Goal: Task Accomplishment & Management: Complete application form

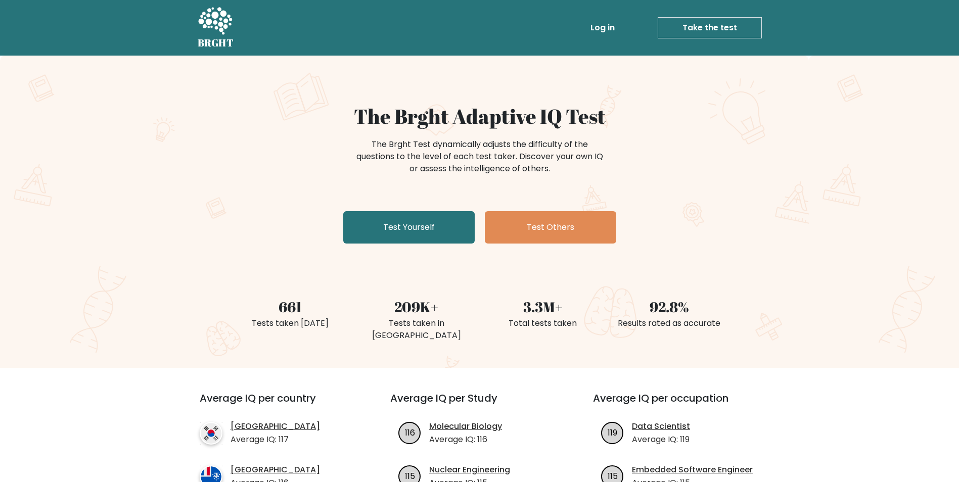
click at [814, 256] on div "The Brght Adaptive IQ Test The Brght Test dynamically adjusts the difficulty of…" at bounding box center [479, 212] width 959 height 313
click at [777, 198] on div "The Brght Adaptive IQ Test The Brght Test dynamically adjusts the difficulty of…" at bounding box center [479, 212] width 959 height 313
click at [415, 224] on link "Test Yourself" at bounding box center [408, 227] width 131 height 32
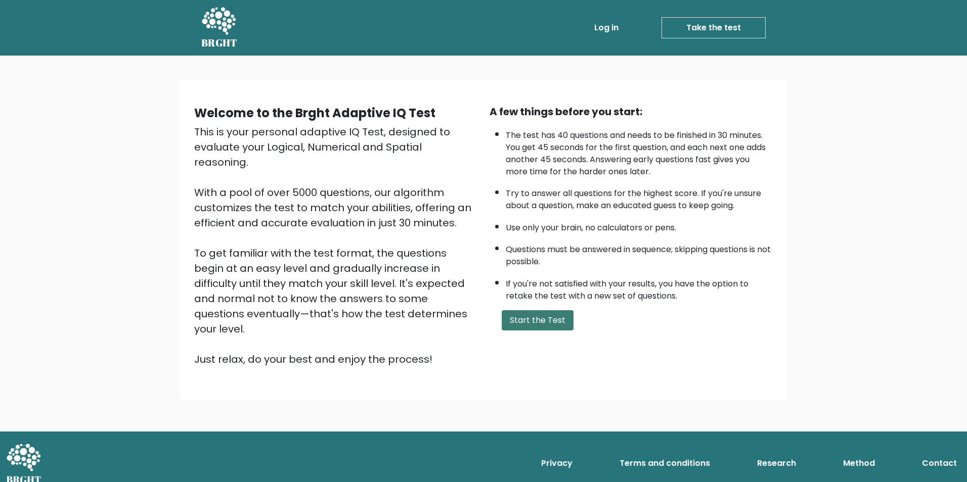
click at [555, 326] on button "Start the Test" at bounding box center [538, 320] width 72 height 20
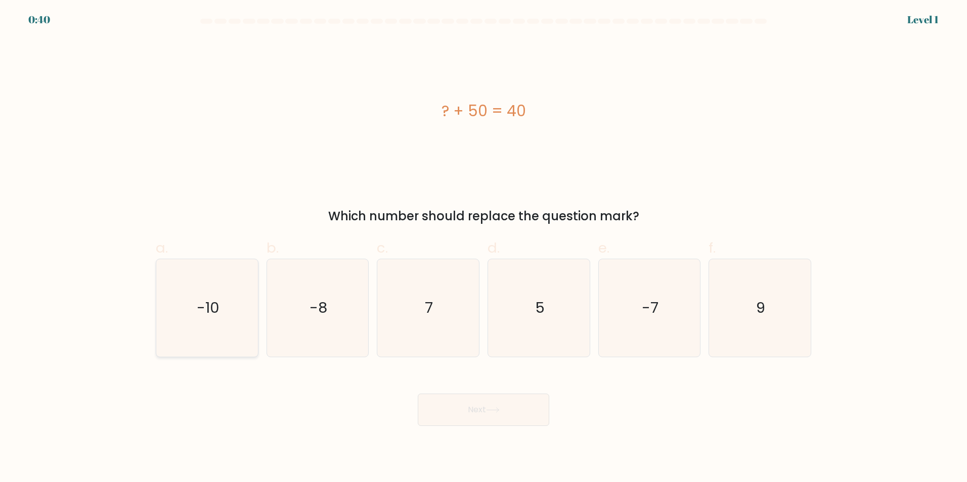
click at [201, 319] on icon "-10" at bounding box center [207, 308] width 98 height 98
click at [483, 248] on input "a. -10" at bounding box center [483, 244] width 1 height 7
radio input "true"
click at [492, 419] on button "Next" at bounding box center [483, 410] width 131 height 32
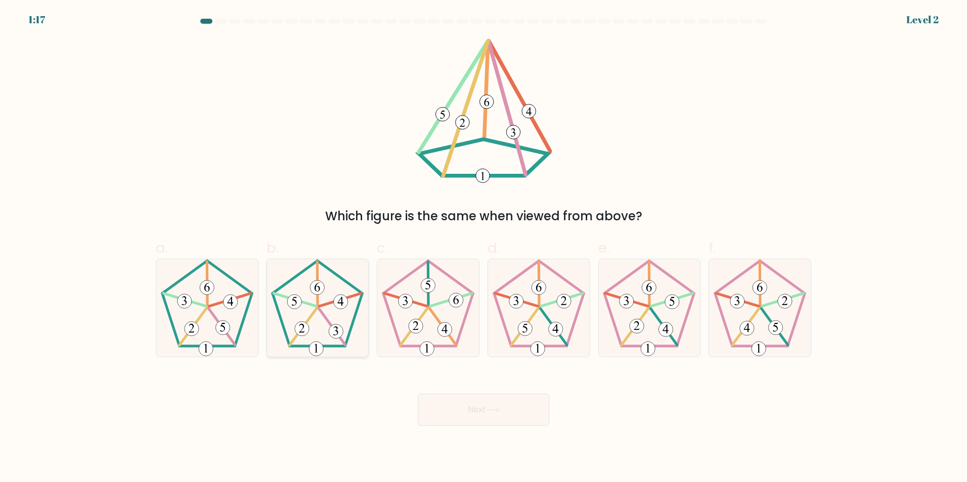
click at [321, 322] on icon at bounding box center [318, 308] width 98 height 98
click at [483, 248] on input "b." at bounding box center [483, 244] width 1 height 7
radio input "true"
click at [515, 406] on button "Next" at bounding box center [483, 410] width 131 height 32
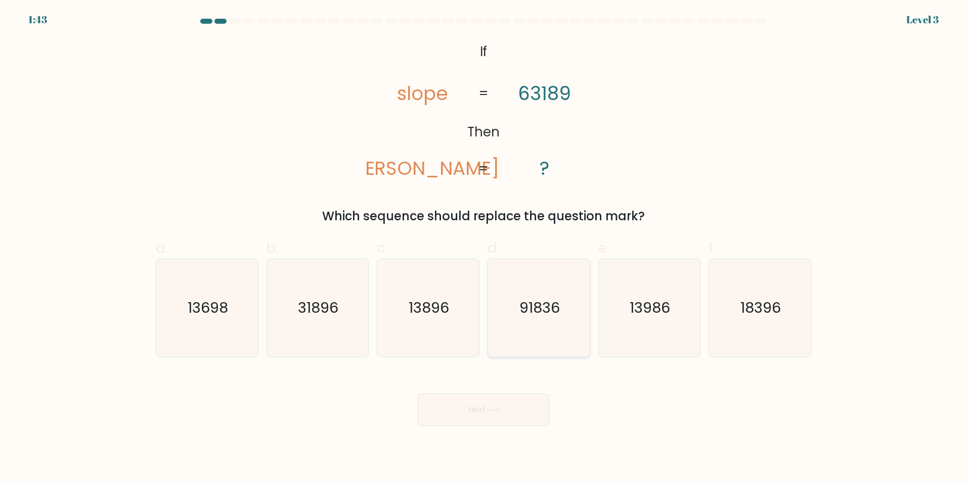
click at [553, 304] on text "91836" at bounding box center [539, 308] width 40 height 20
click at [484, 248] on input "d. 91836" at bounding box center [483, 244] width 1 height 7
radio input "true"
click at [526, 412] on button "Next" at bounding box center [483, 410] width 131 height 32
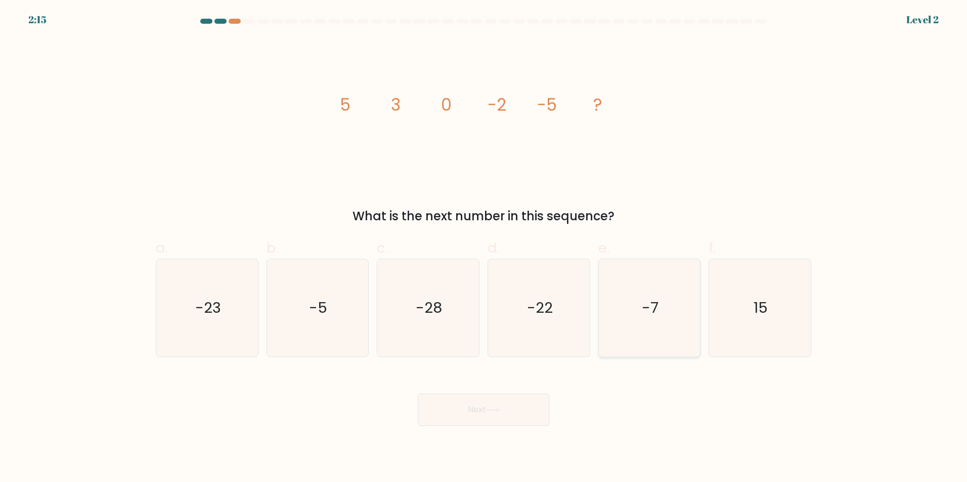
click at [637, 305] on icon "-7" at bounding box center [649, 308] width 98 height 98
click at [484, 248] on input "e. -7" at bounding box center [483, 244] width 1 height 7
radio input "true"
click at [501, 403] on button "Next" at bounding box center [483, 410] width 131 height 32
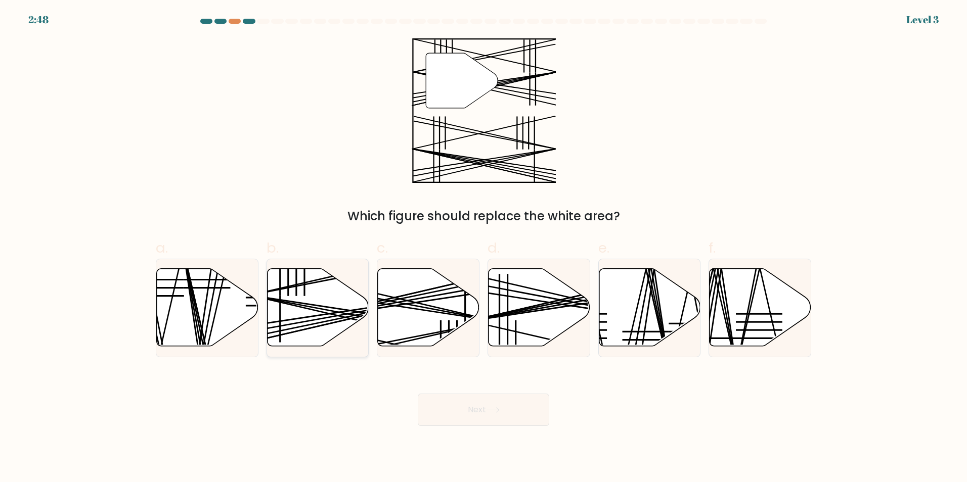
click at [332, 293] on icon at bounding box center [318, 308] width 102 height 78
click at [483, 248] on input "b." at bounding box center [483, 244] width 1 height 7
radio input "true"
click at [482, 408] on button "Next" at bounding box center [483, 410] width 131 height 32
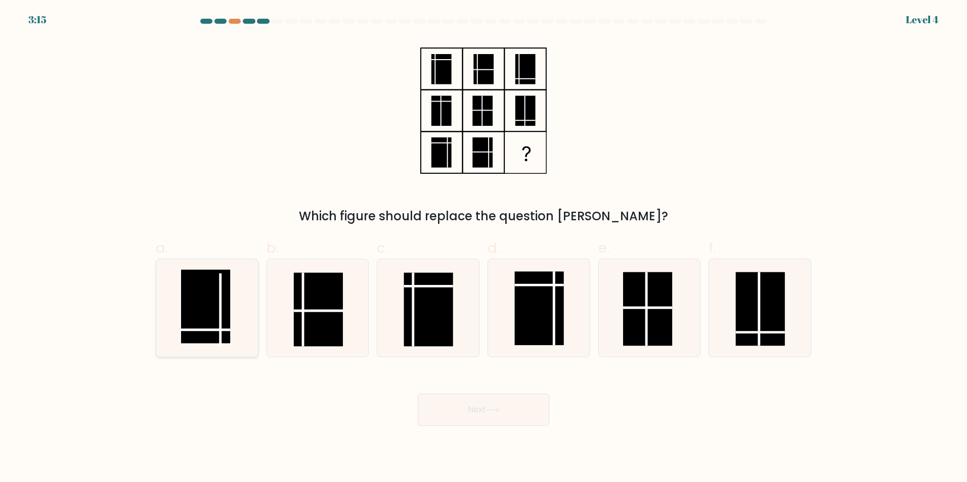
click at [207, 289] on rect at bounding box center [205, 307] width 49 height 74
click at [483, 248] on input "a." at bounding box center [483, 244] width 1 height 7
radio input "true"
click at [489, 415] on button "Next" at bounding box center [483, 410] width 131 height 32
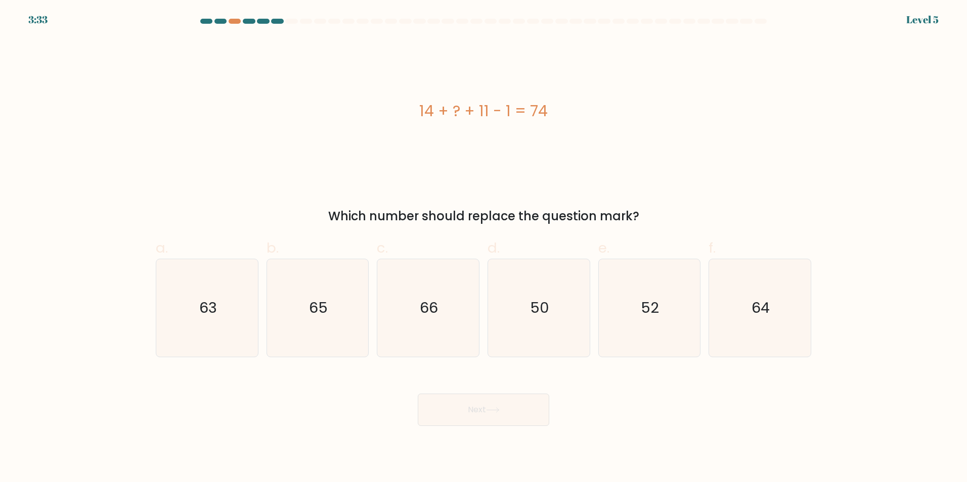
click at [254, 144] on div "14 + ? + 11 - 1 = 74" at bounding box center [483, 110] width 655 height 145
click at [520, 309] on icon "50" at bounding box center [539, 308] width 98 height 98
click at [484, 248] on input "d. 50" at bounding box center [483, 244] width 1 height 7
radio input "true"
click at [519, 403] on button "Next" at bounding box center [483, 410] width 131 height 32
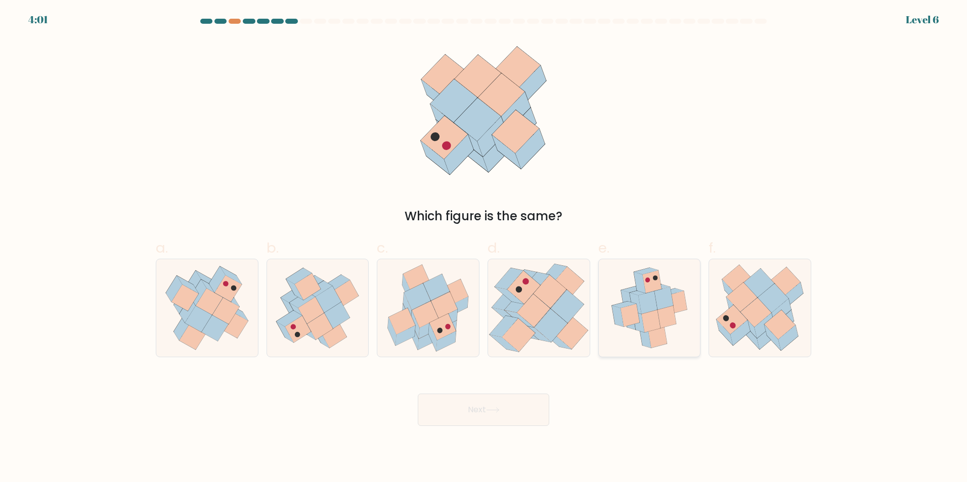
click at [669, 321] on icon at bounding box center [666, 316] width 19 height 23
click at [484, 248] on input "e." at bounding box center [483, 244] width 1 height 7
radio input "true"
click at [511, 416] on button "Next" at bounding box center [483, 410] width 131 height 32
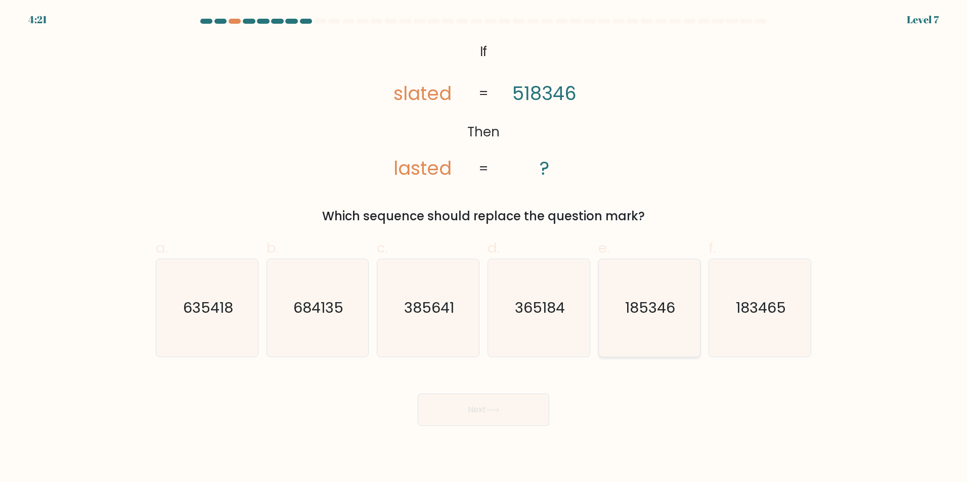
click at [651, 310] on text "185346" at bounding box center [650, 308] width 50 height 20
click at [484, 248] on input "e. 185346" at bounding box center [483, 244] width 1 height 7
radio input "true"
click at [493, 414] on button "Next" at bounding box center [483, 410] width 131 height 32
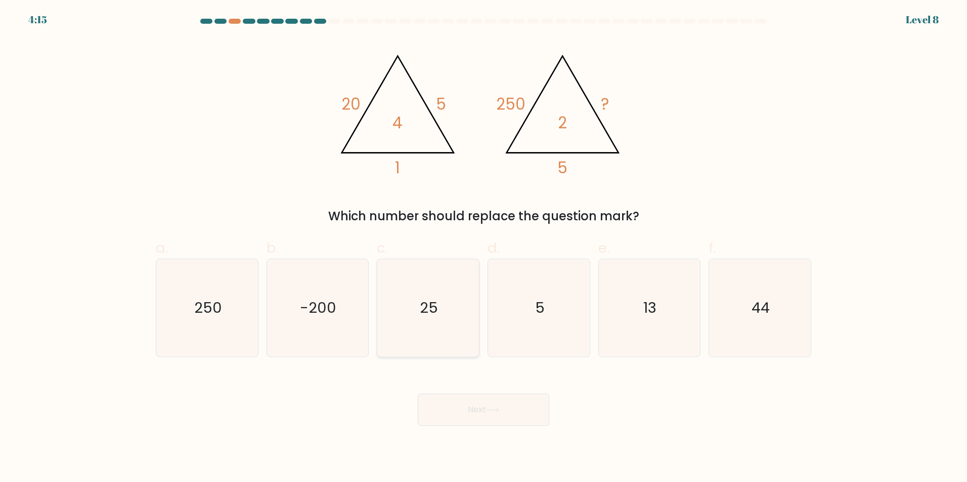
click at [456, 336] on icon "25" at bounding box center [428, 308] width 98 height 98
click at [483, 248] on input "c. 25" at bounding box center [483, 244] width 1 height 7
radio input "true"
click at [500, 407] on button "Next" at bounding box center [483, 410] width 131 height 32
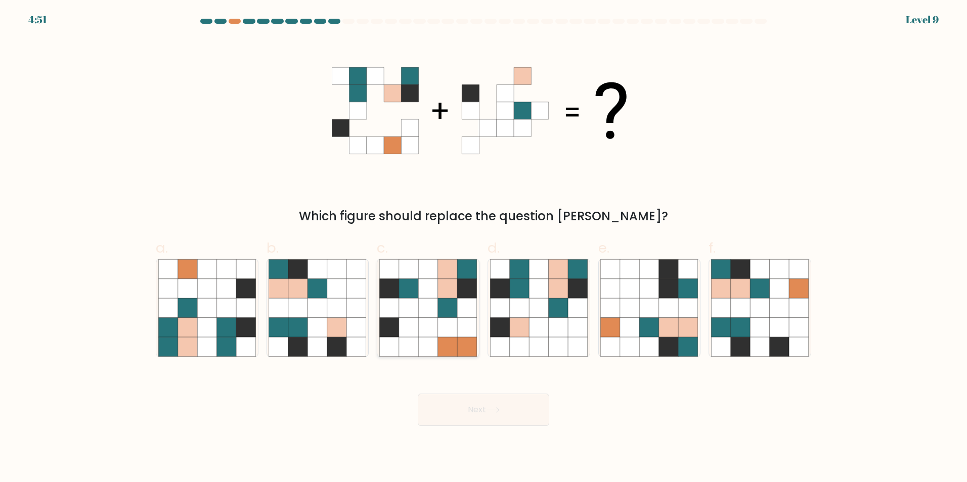
click at [447, 320] on icon at bounding box center [447, 327] width 19 height 19
click at [483, 248] on input "c." at bounding box center [483, 244] width 1 height 7
radio input "true"
drag, startPoint x: 496, startPoint y: 410, endPoint x: 493, endPoint y: 396, distance: 13.9
click at [496, 410] on icon at bounding box center [493, 411] width 14 height 6
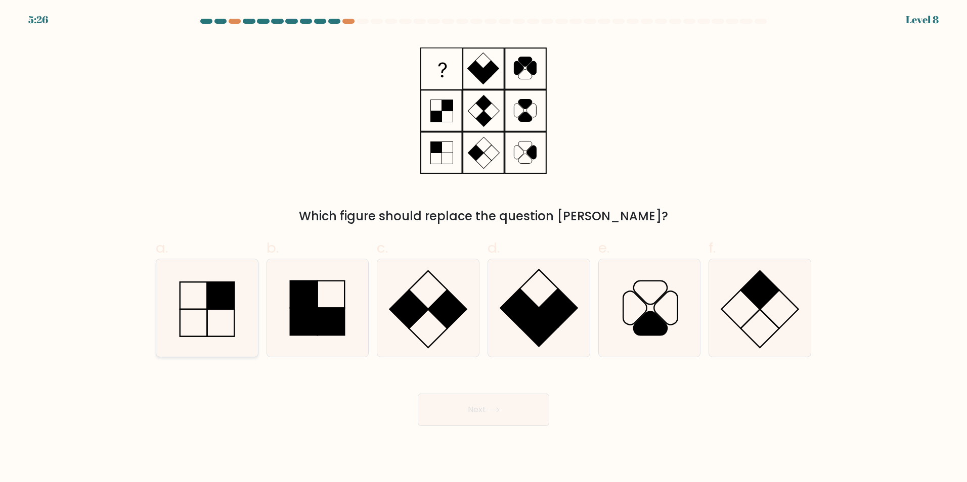
click at [229, 312] on icon at bounding box center [207, 308] width 98 height 98
click at [483, 248] on input "a." at bounding box center [483, 244] width 1 height 7
radio input "true"
click at [489, 418] on button "Next" at bounding box center [483, 410] width 131 height 32
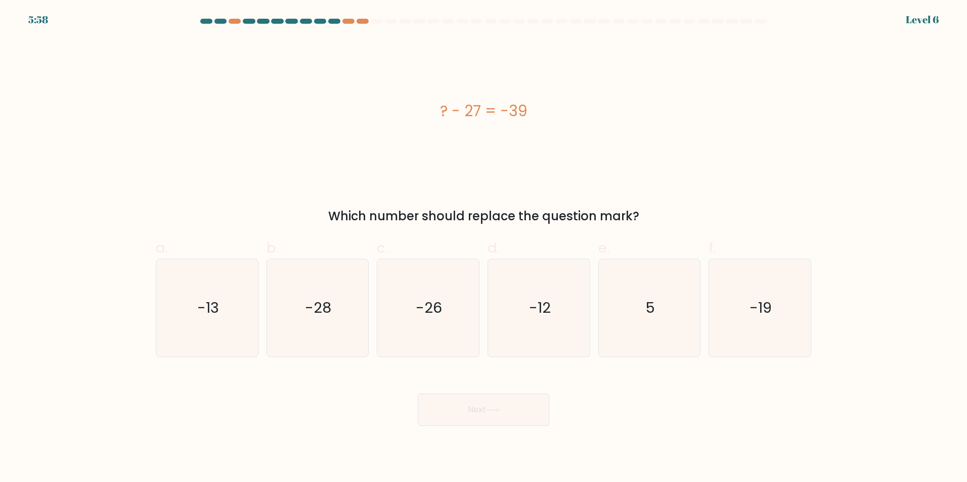
click at [469, 177] on div "? - 27 = -39" at bounding box center [483, 110] width 655 height 145
click at [486, 166] on div "? - 27 = -39" at bounding box center [483, 110] width 655 height 145
click at [569, 307] on icon "-12" at bounding box center [539, 308] width 98 height 98
click at [484, 248] on input "d. -12" at bounding box center [483, 244] width 1 height 7
radio input "true"
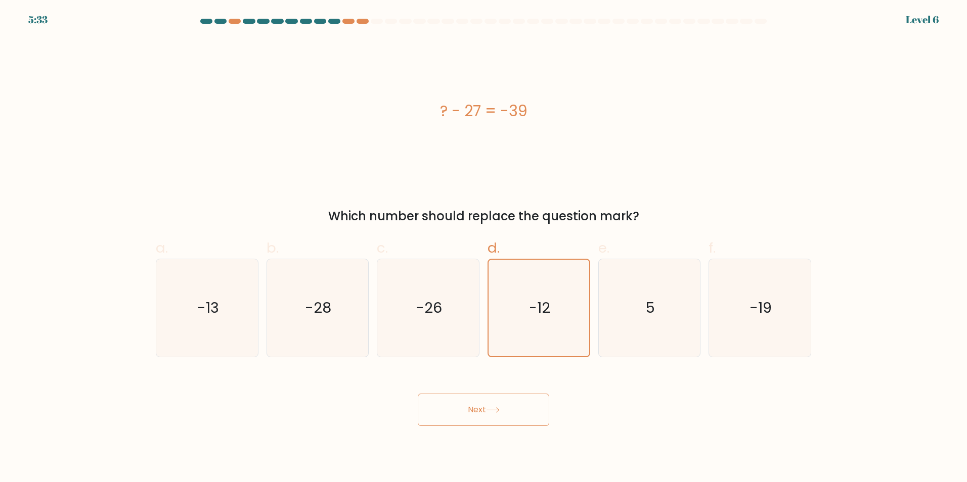
click at [516, 409] on button "Next" at bounding box center [483, 410] width 131 height 32
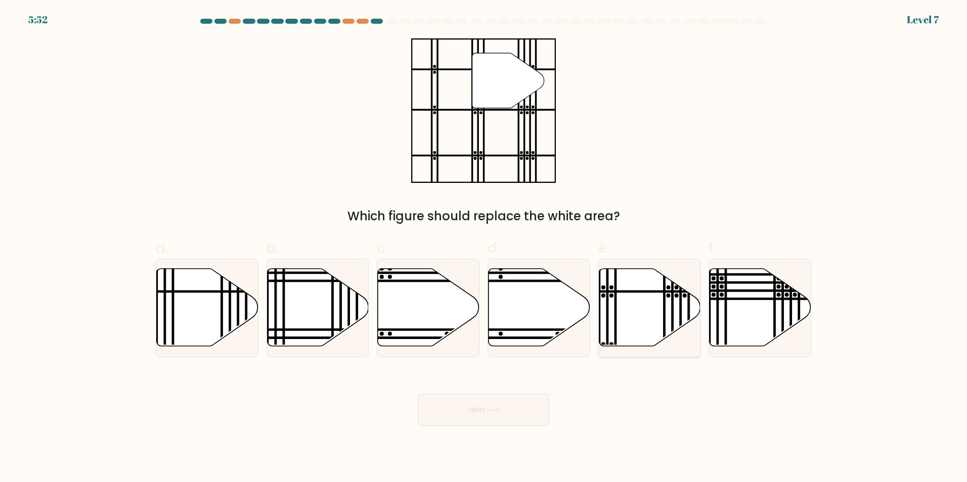
click at [658, 317] on icon at bounding box center [650, 308] width 102 height 78
click at [484, 248] on input "e." at bounding box center [483, 244] width 1 height 7
radio input "true"
click at [523, 412] on button "Next" at bounding box center [483, 410] width 131 height 32
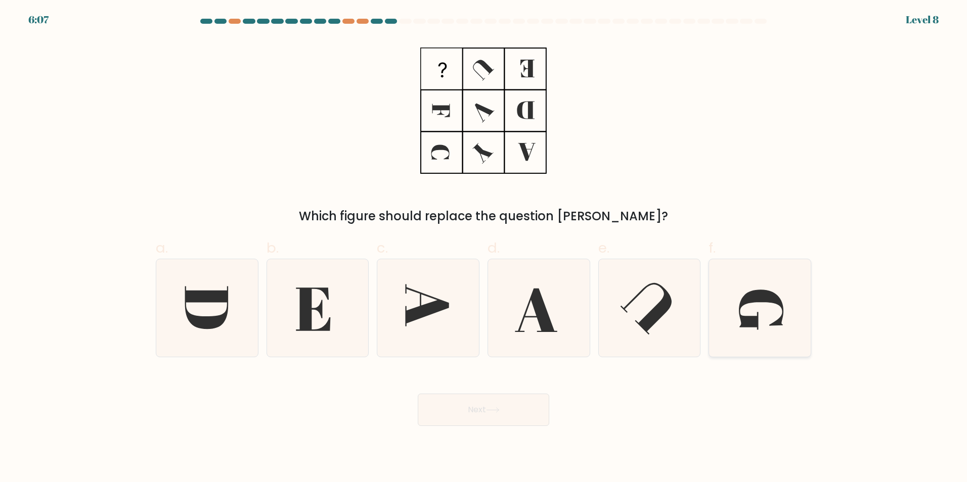
click at [769, 321] on icon at bounding box center [760, 308] width 98 height 98
click at [484, 248] on input "f." at bounding box center [483, 244] width 1 height 7
radio input "true"
click at [524, 411] on button "Next" at bounding box center [483, 410] width 131 height 32
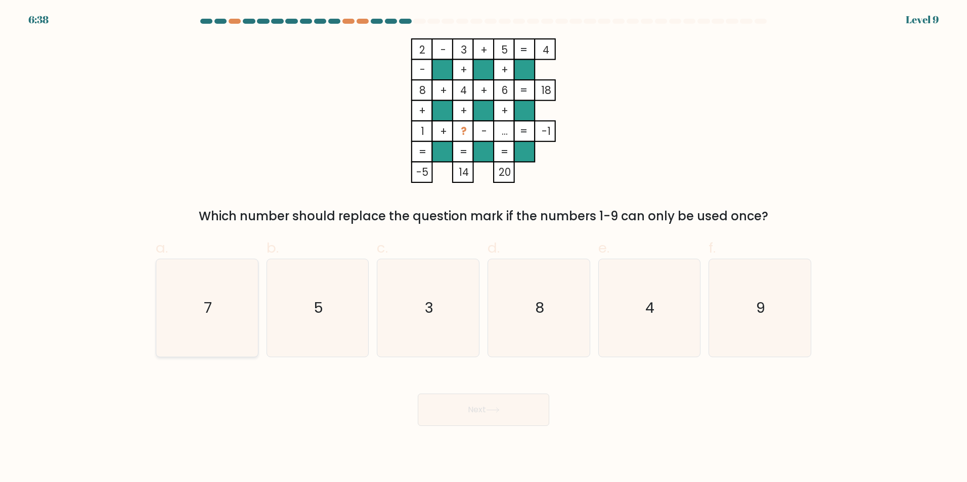
click at [227, 287] on icon "7" at bounding box center [207, 308] width 98 height 98
click at [483, 248] on input "a. 7" at bounding box center [483, 244] width 1 height 7
radio input "true"
click at [519, 422] on button "Next" at bounding box center [483, 410] width 131 height 32
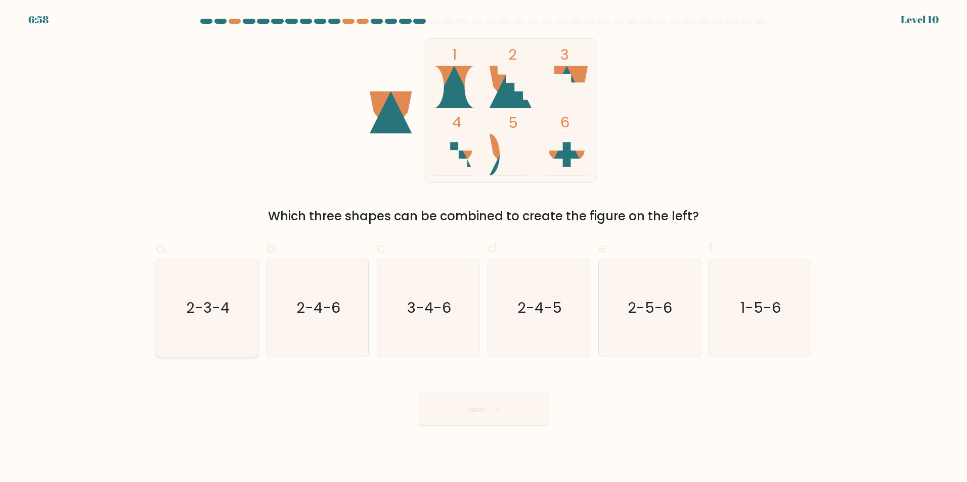
click at [234, 315] on icon "2-3-4" at bounding box center [207, 308] width 98 height 98
click at [483, 248] on input "a. 2-3-4" at bounding box center [483, 244] width 1 height 7
radio input "true"
click at [518, 417] on button "Next" at bounding box center [483, 410] width 131 height 32
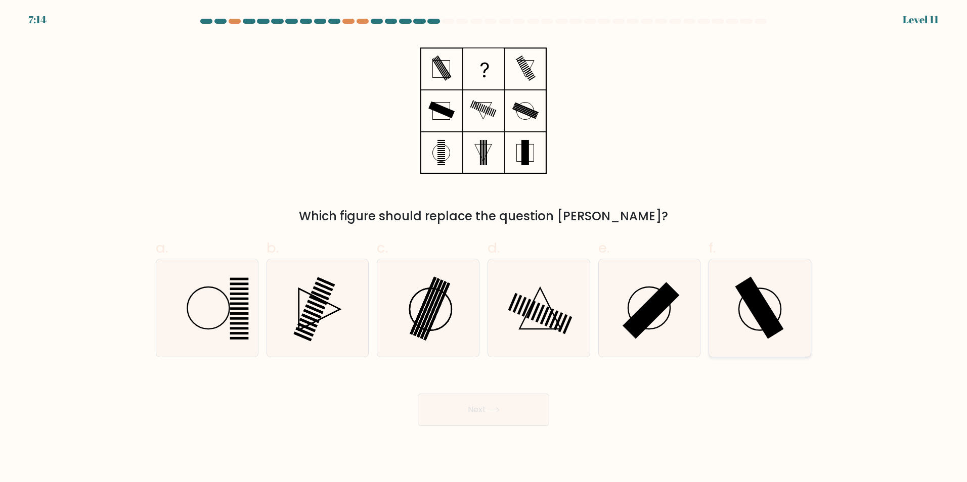
click at [793, 308] on icon at bounding box center [760, 308] width 98 height 98
click at [484, 248] on input "f." at bounding box center [483, 244] width 1 height 7
radio input "true"
click at [516, 415] on button "Next" at bounding box center [483, 410] width 131 height 32
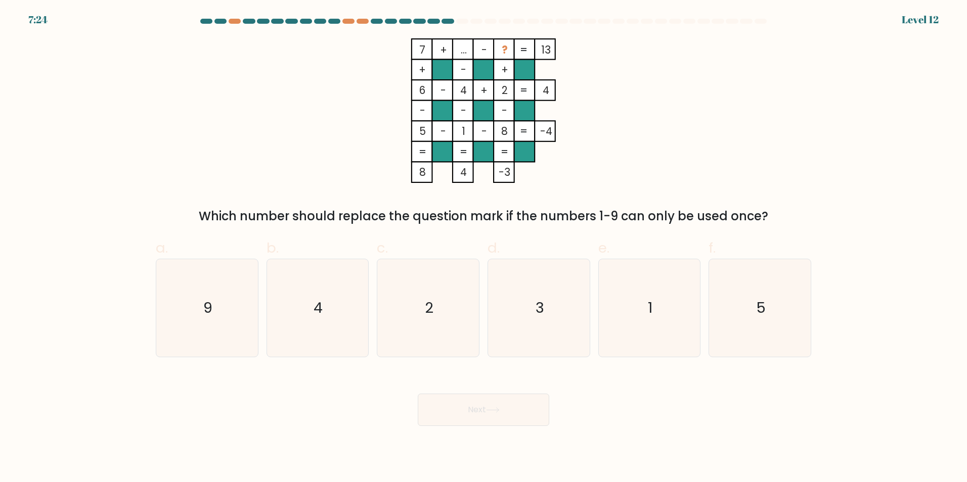
click at [626, 182] on icon "7 + ... - ? 13 + - + 6 - 4 + 2 4 - - - 5 - 1 - 8 = -4 = = = = 8 4 -3 =" at bounding box center [483, 110] width 303 height 145
click at [604, 144] on icon "7 + ... - ? 13 + - + 6 - 4 + 2 4 - - - 5 - 1 - 8 = -4 = = = = 8 4 -3 =" at bounding box center [483, 110] width 303 height 145
click at [221, 290] on icon "9" at bounding box center [207, 308] width 98 height 98
click at [483, 248] on input "a. 9" at bounding box center [483, 244] width 1 height 7
radio input "true"
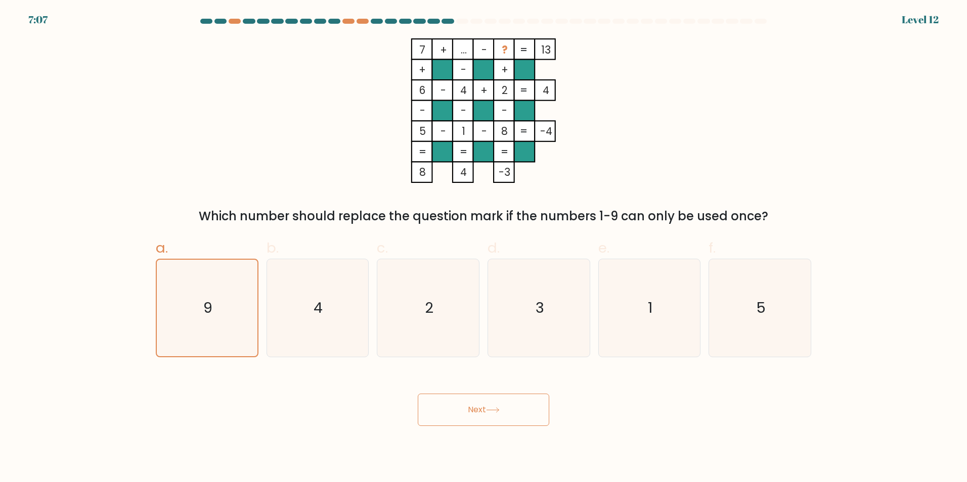
click at [479, 400] on button "Next" at bounding box center [483, 410] width 131 height 32
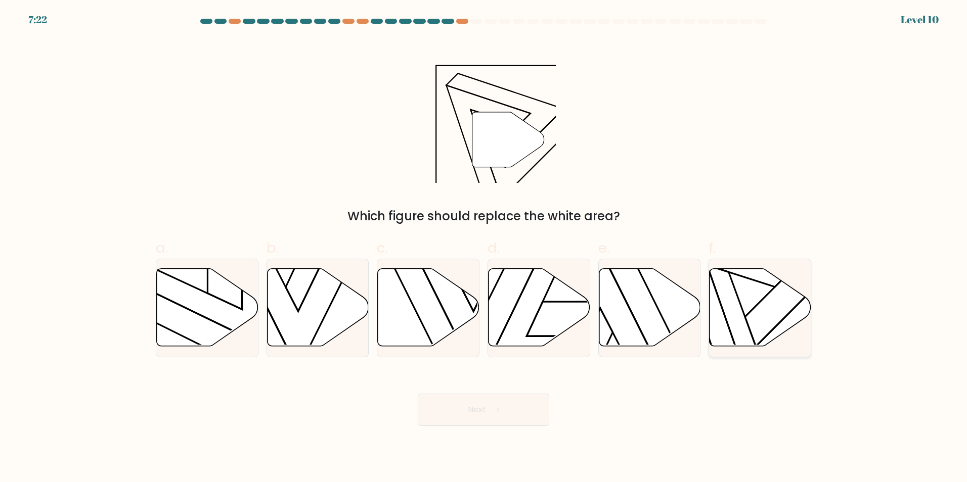
click at [775, 303] on icon at bounding box center [760, 308] width 102 height 78
click at [484, 248] on input "f." at bounding box center [483, 244] width 1 height 7
radio input "true"
click at [506, 411] on button "Next" at bounding box center [483, 410] width 131 height 32
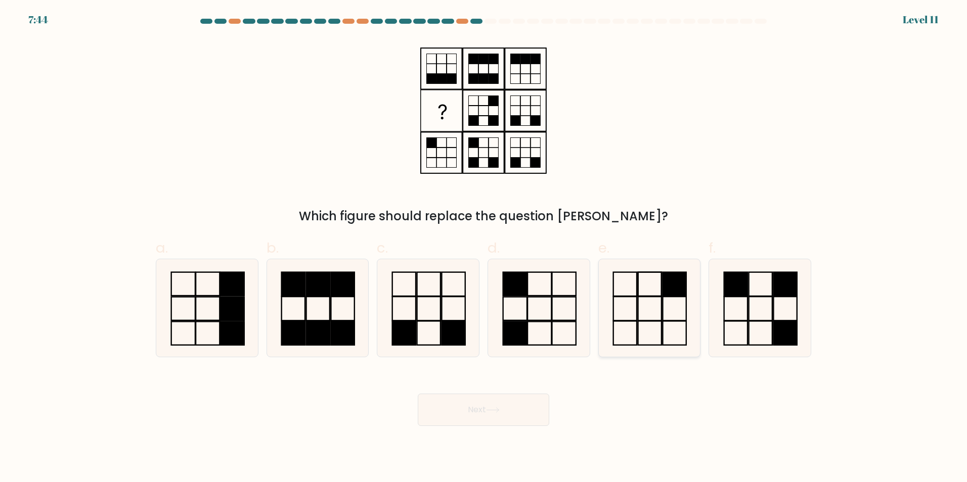
click at [648, 301] on icon at bounding box center [649, 308] width 98 height 98
click at [484, 248] on input "e." at bounding box center [483, 244] width 1 height 7
radio input "true"
click at [487, 413] on button "Next" at bounding box center [483, 410] width 131 height 32
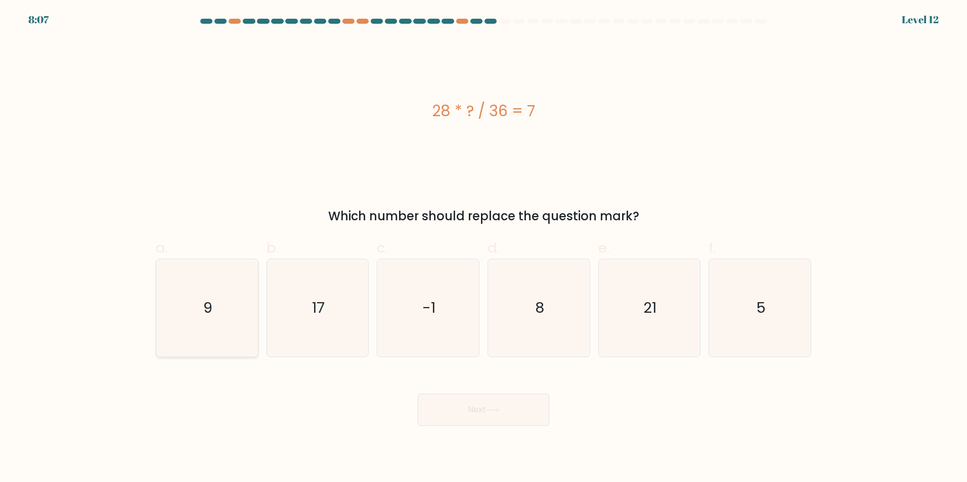
click at [213, 301] on icon "9" at bounding box center [207, 308] width 98 height 98
click at [483, 248] on input "a. 9" at bounding box center [483, 244] width 1 height 7
radio input "true"
click at [498, 408] on icon at bounding box center [493, 411] width 14 height 6
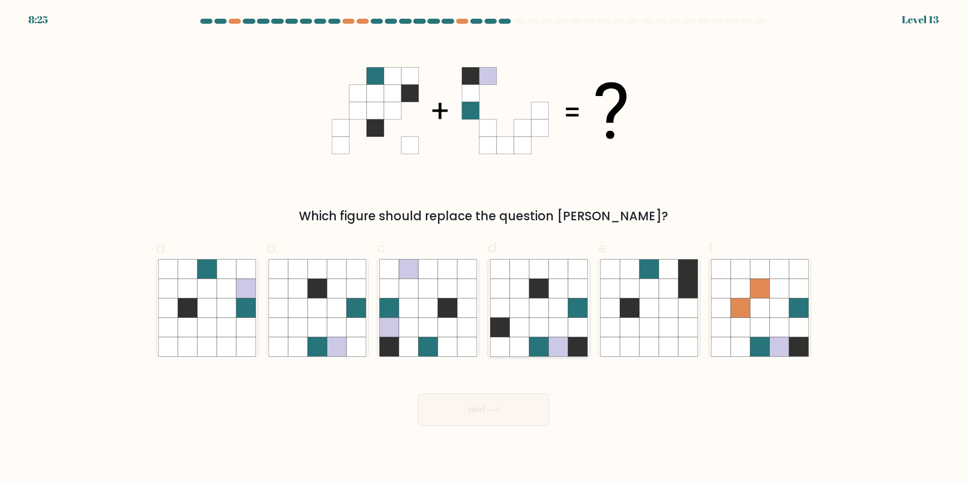
click at [545, 326] on icon at bounding box center [538, 327] width 19 height 19
click at [484, 248] on input "d." at bounding box center [483, 244] width 1 height 7
radio input "true"
click at [526, 405] on button "Next" at bounding box center [483, 410] width 131 height 32
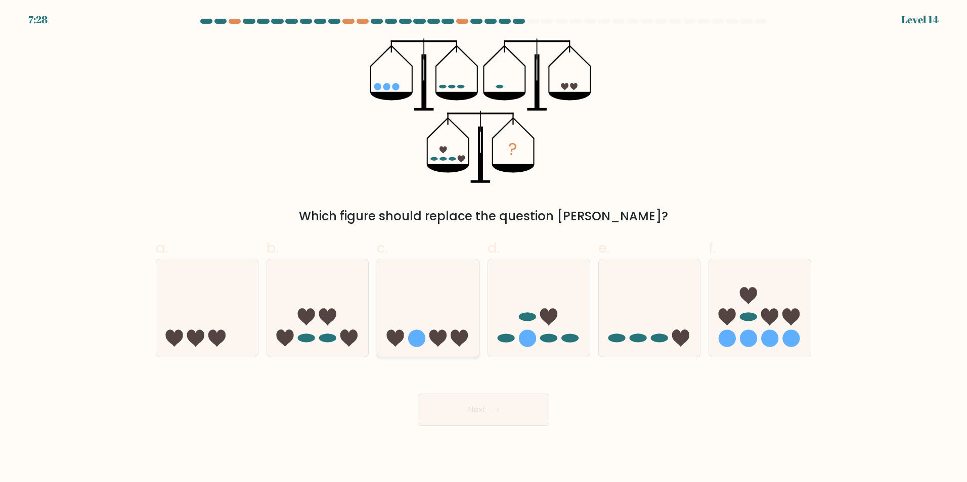
click at [456, 281] on icon at bounding box center [428, 308] width 102 height 84
click at [483, 248] on input "c." at bounding box center [483, 244] width 1 height 7
radio input "true"
click at [515, 407] on button "Next" at bounding box center [483, 410] width 131 height 32
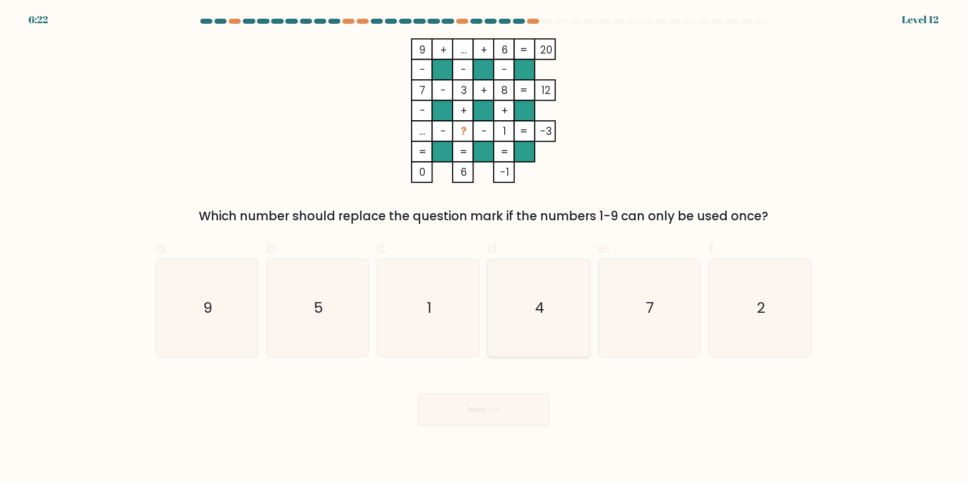
click at [535, 303] on text "4" at bounding box center [539, 308] width 9 height 20
click at [484, 248] on input "d. 4" at bounding box center [483, 244] width 1 height 7
radio input "true"
click at [498, 415] on button "Next" at bounding box center [483, 410] width 131 height 32
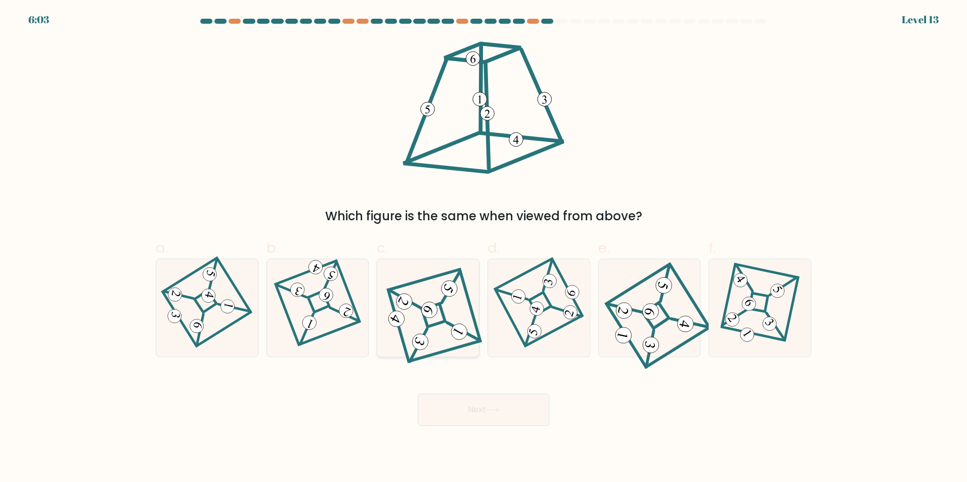
click at [459, 277] on 660 at bounding box center [451, 288] width 32 height 32
click at [483, 248] on input "c." at bounding box center [483, 244] width 1 height 7
radio input "true"
click at [517, 406] on button "Next" at bounding box center [483, 410] width 131 height 32
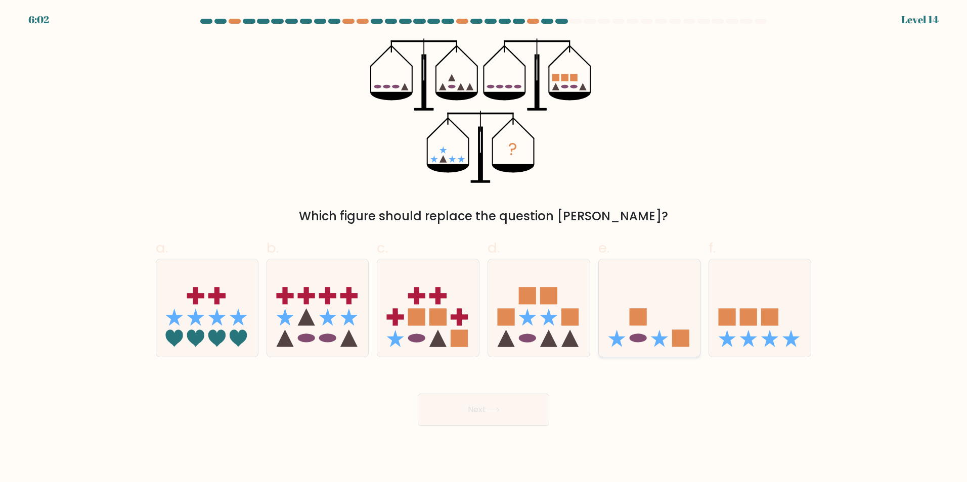
click at [668, 301] on icon at bounding box center [650, 308] width 102 height 84
click at [484, 248] on input "e." at bounding box center [483, 244] width 1 height 7
radio input "true"
click at [513, 412] on button "Next" at bounding box center [483, 410] width 131 height 32
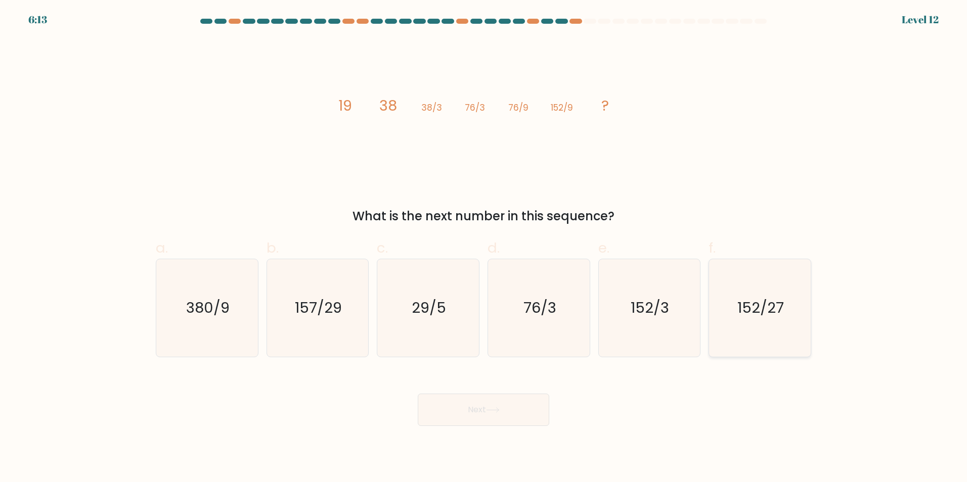
click at [773, 304] on text "152/27" at bounding box center [761, 308] width 47 height 20
click at [484, 248] on input "f. 152/27" at bounding box center [483, 244] width 1 height 7
radio input "true"
click at [509, 413] on button "Next" at bounding box center [483, 410] width 131 height 32
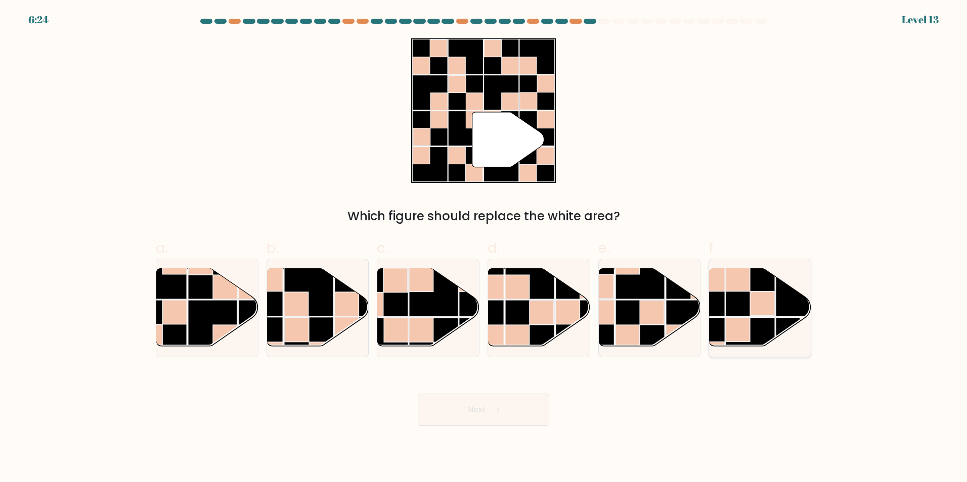
click at [766, 305] on rect at bounding box center [762, 304] width 24 height 24
click at [484, 248] on input "f." at bounding box center [483, 244] width 1 height 7
radio input "true"
click at [523, 405] on button "Next" at bounding box center [483, 410] width 131 height 32
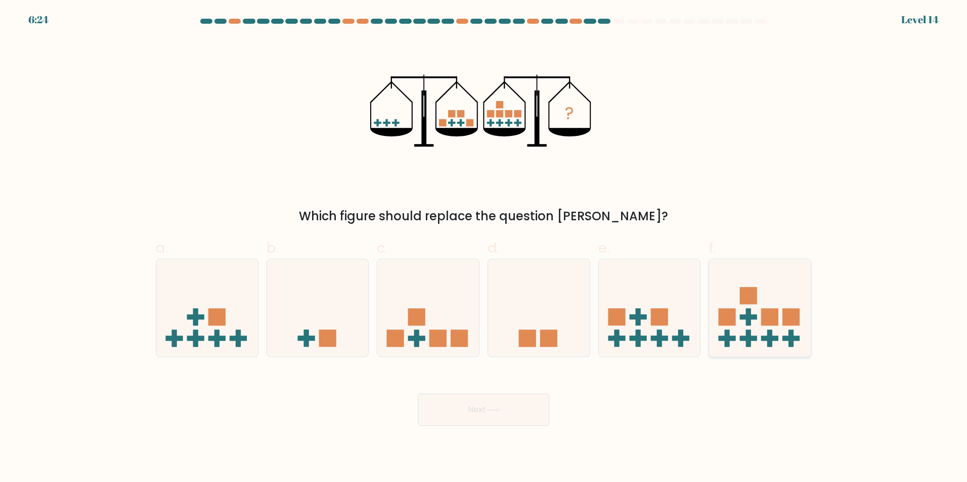
click at [773, 299] on icon at bounding box center [760, 308] width 102 height 84
click at [484, 248] on input "f." at bounding box center [483, 244] width 1 height 7
radio input "true"
click at [494, 416] on button "Next" at bounding box center [483, 410] width 131 height 32
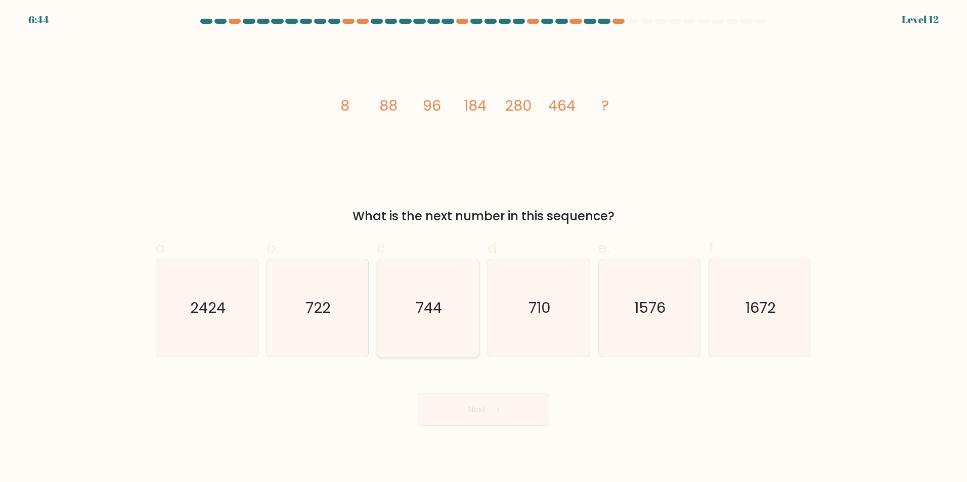
click at [445, 324] on icon "744" at bounding box center [428, 308] width 98 height 98
click at [483, 248] on input "c. 744" at bounding box center [483, 244] width 1 height 7
radio input "true"
click at [512, 413] on button "Next" at bounding box center [483, 410] width 131 height 32
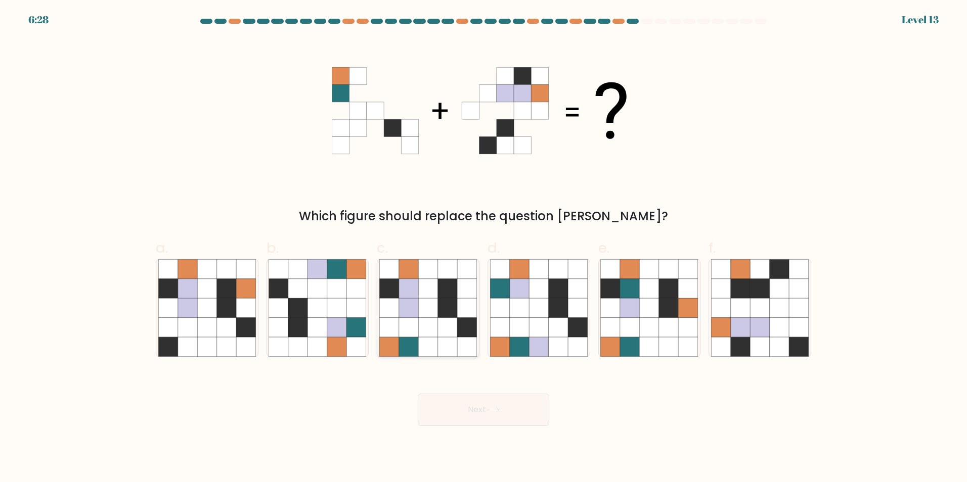
click at [413, 330] on icon at bounding box center [408, 327] width 19 height 19
click at [483, 248] on input "c." at bounding box center [483, 244] width 1 height 7
radio input "true"
click at [512, 414] on button "Next" at bounding box center [483, 410] width 131 height 32
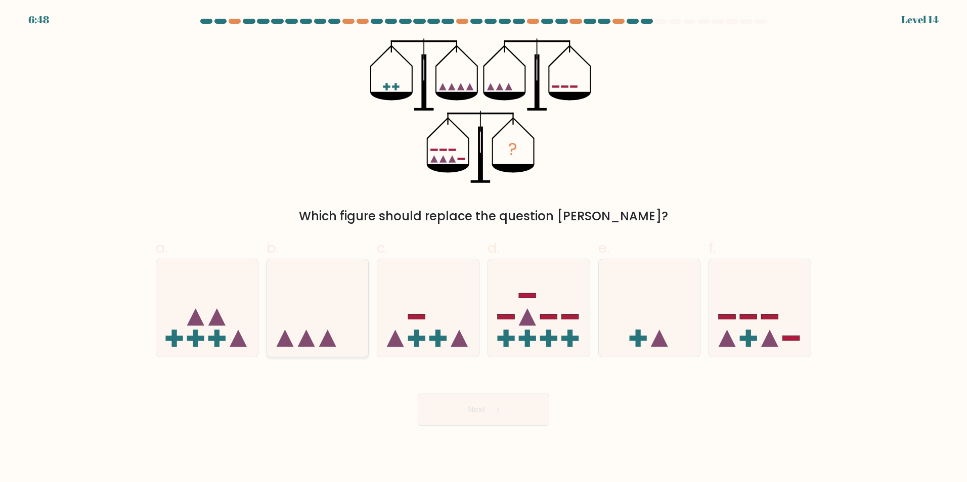
click at [333, 302] on icon at bounding box center [318, 308] width 102 height 84
click at [483, 248] on input "b." at bounding box center [483, 244] width 1 height 7
radio input "true"
click at [503, 413] on button "Next" at bounding box center [483, 410] width 131 height 32
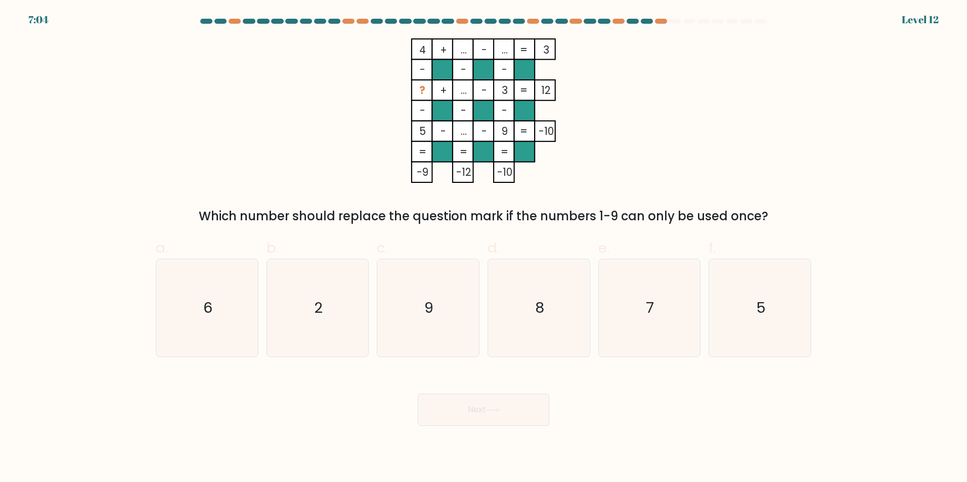
click at [385, 93] on icon "4 + ... - ... 3 - - - ? + ... - 3 12 - - - 5 - ... - 9 = -10 = = = = -9 -12 -10…" at bounding box center [483, 110] width 303 height 145
click at [767, 308] on icon "5" at bounding box center [760, 308] width 98 height 98
click at [484, 248] on input "f. 5" at bounding box center [483, 244] width 1 height 7
radio input "true"
click at [512, 411] on button "Next" at bounding box center [483, 410] width 131 height 32
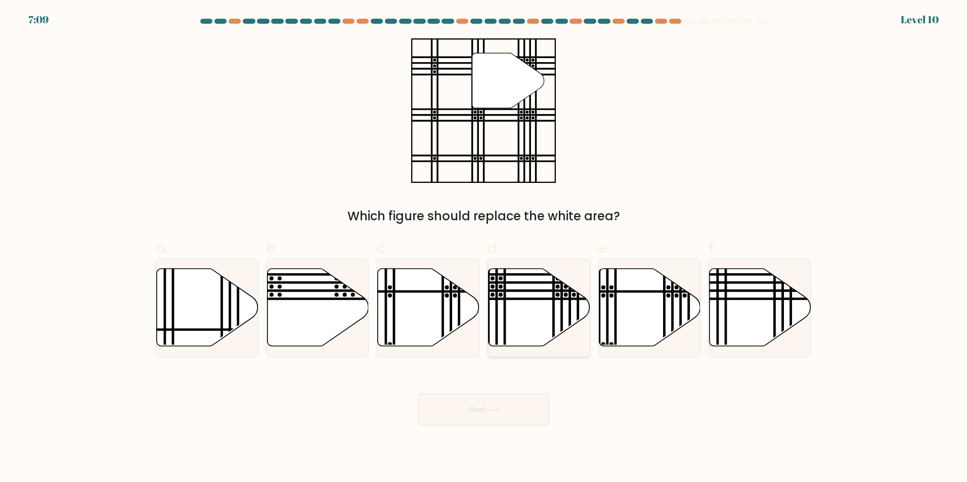
click at [529, 299] on line at bounding box center [505, 299] width 205 height 0
click at [484, 248] on input "d." at bounding box center [483, 244] width 1 height 7
radio input "true"
click at [490, 412] on icon at bounding box center [493, 411] width 14 height 6
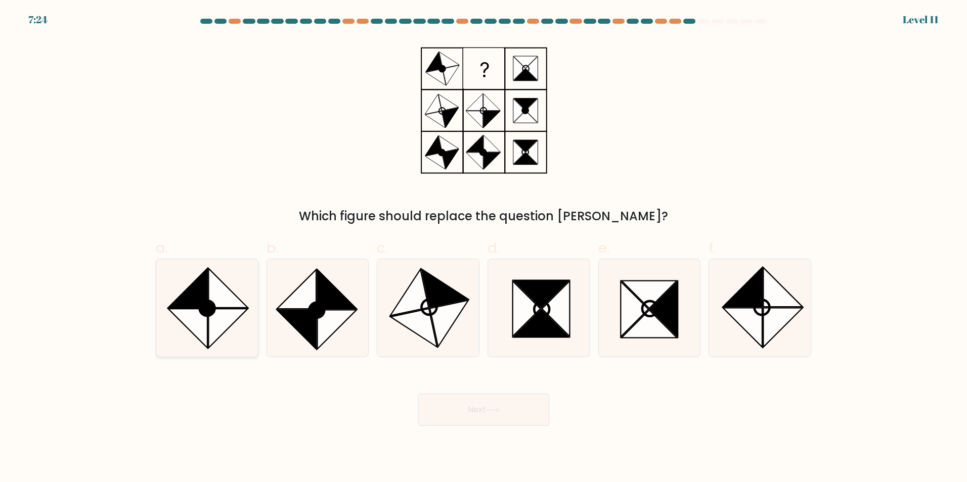
click at [215, 311] on circle at bounding box center [206, 307] width 21 height 21
click at [483, 248] on input "a." at bounding box center [483, 244] width 1 height 7
radio input "true"
click at [479, 407] on button "Next" at bounding box center [483, 410] width 131 height 32
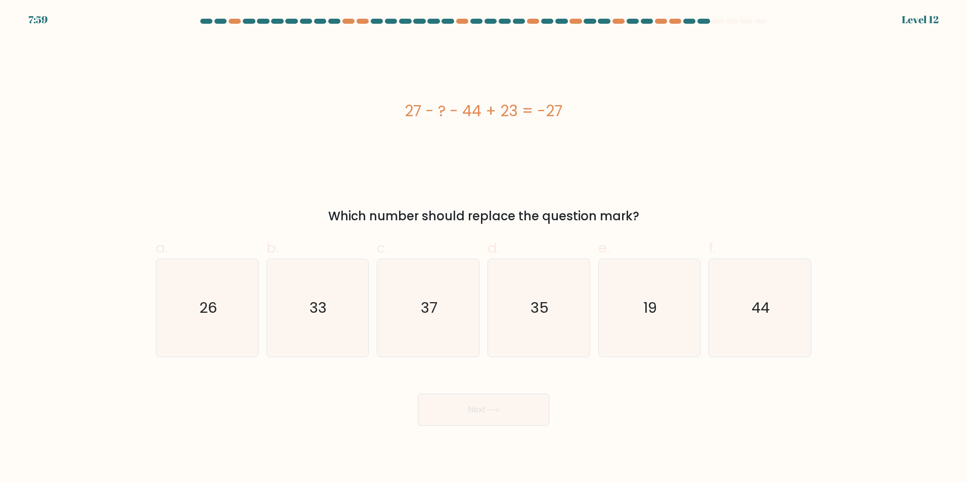
click at [569, 186] on div "27 - ? - 44 + 23 = -27 Which number should replace the question mark?" at bounding box center [483, 131] width 667 height 187
drag, startPoint x: 371, startPoint y: 80, endPoint x: 614, endPoint y: 153, distance: 253.3
click at [614, 153] on div "27 - ? - 44 + 23 = -27" at bounding box center [483, 110] width 655 height 145
copy div "27 - ? - 44 + 23 = -27"
click at [269, 324] on icon "33" at bounding box center [318, 308] width 98 height 98
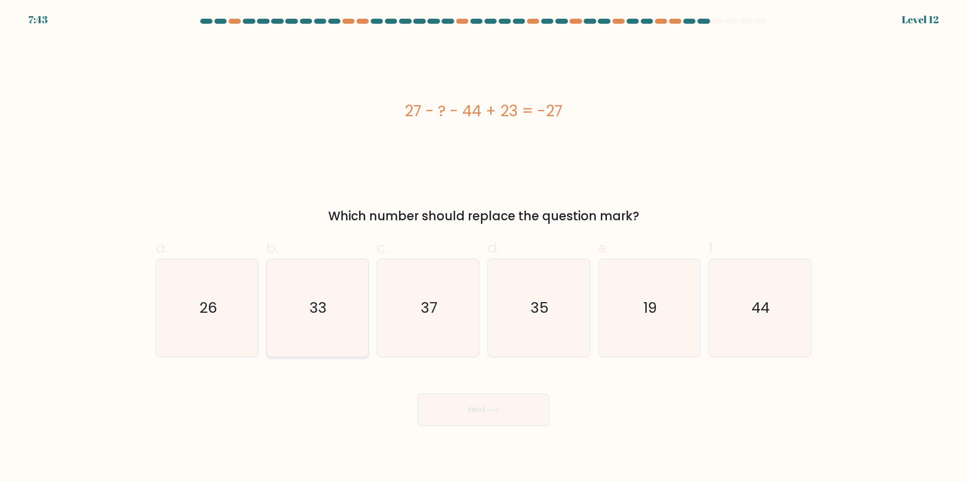
click at [483, 248] on input "b. 33" at bounding box center [483, 244] width 1 height 7
radio input "true"
click at [530, 417] on button "Next" at bounding box center [483, 410] width 131 height 32
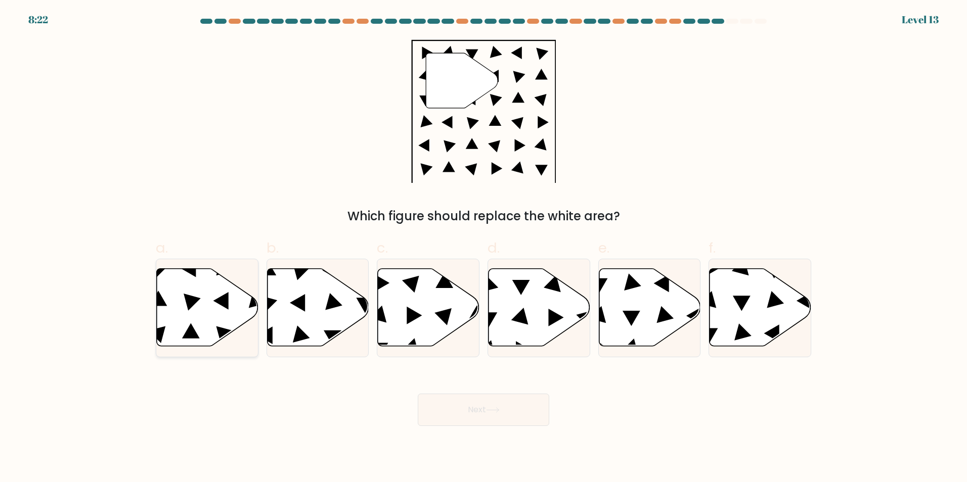
click at [207, 295] on icon at bounding box center [208, 308] width 102 height 78
click at [483, 248] on input "a." at bounding box center [483, 244] width 1 height 7
radio input "true"
click at [514, 415] on button "Next" at bounding box center [483, 410] width 131 height 32
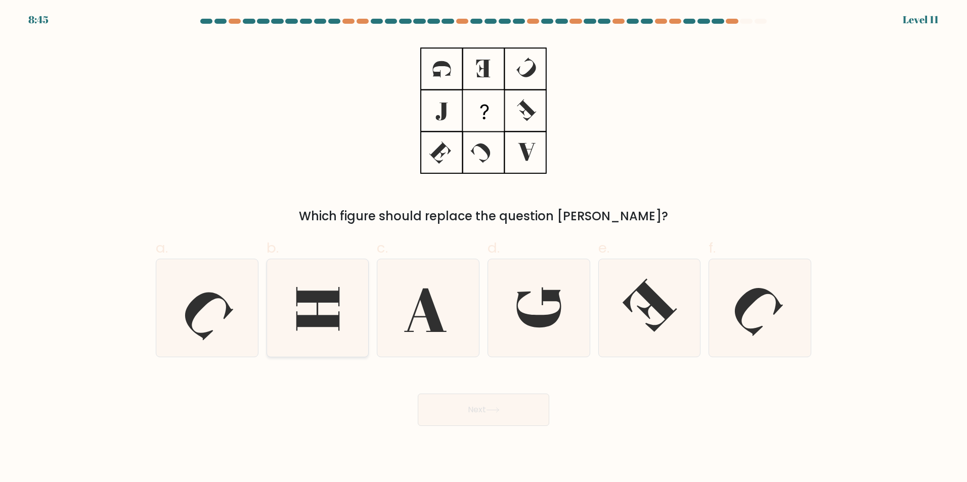
click at [325, 297] on icon at bounding box center [317, 308] width 43 height 43
click at [483, 248] on input "b." at bounding box center [483, 244] width 1 height 7
radio input "true"
click at [506, 409] on button "Next" at bounding box center [483, 410] width 131 height 32
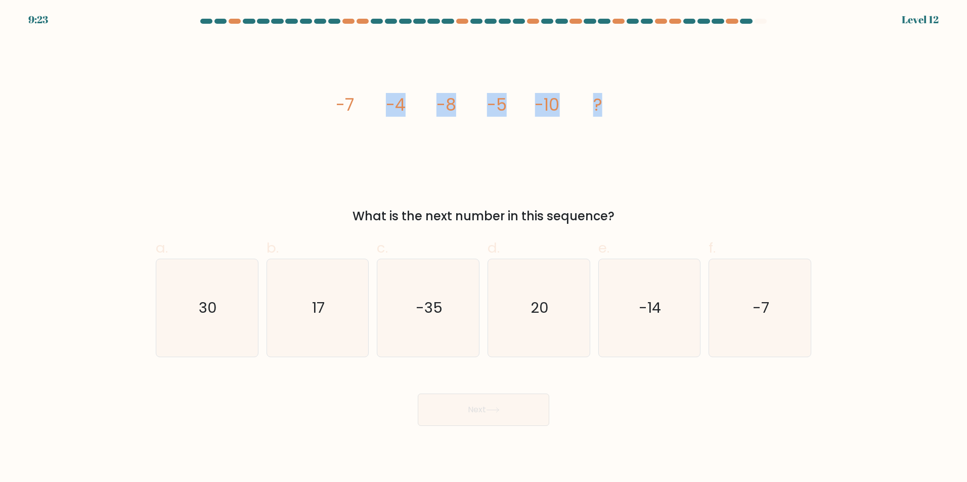
drag, startPoint x: 193, startPoint y: 63, endPoint x: 698, endPoint y: 166, distance: 515.7
click at [698, 166] on div "image/svg+xml -7 -4 -8 -5 -10 ? What is the next number in this sequence?" at bounding box center [483, 131] width 667 height 187
drag, startPoint x: 698, startPoint y: 166, endPoint x: 333, endPoint y: 108, distance: 369.2
click at [355, 137] on icon "image/svg+xml -7 -4 -8 -5 -10 ?" at bounding box center [483, 110] width 303 height 145
drag, startPoint x: 308, startPoint y: 79, endPoint x: 450, endPoint y: 144, distance: 156.1
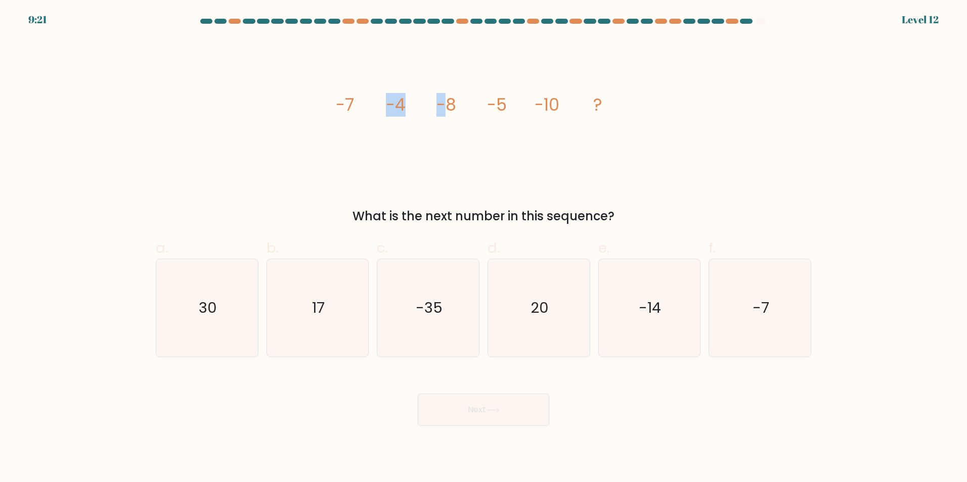
click at [450, 144] on div "image/svg+xml -7 -4 -8 -5 -10 ? What is the next number in this sequence?" at bounding box center [483, 131] width 667 height 187
drag, startPoint x: 450, startPoint y: 144, endPoint x: 59, endPoint y: 142, distance: 390.9
click at [55, 145] on form at bounding box center [483, 223] width 967 height 408
click at [765, 298] on text "-7" at bounding box center [760, 308] width 17 height 20
click at [484, 248] on input "f. -7" at bounding box center [483, 244] width 1 height 7
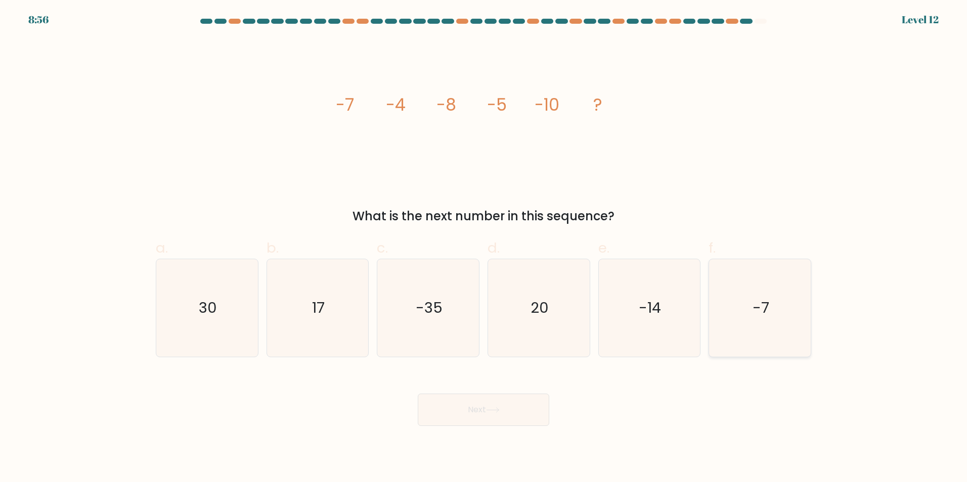
radio input "true"
click at [509, 415] on button "Next" at bounding box center [483, 410] width 131 height 32
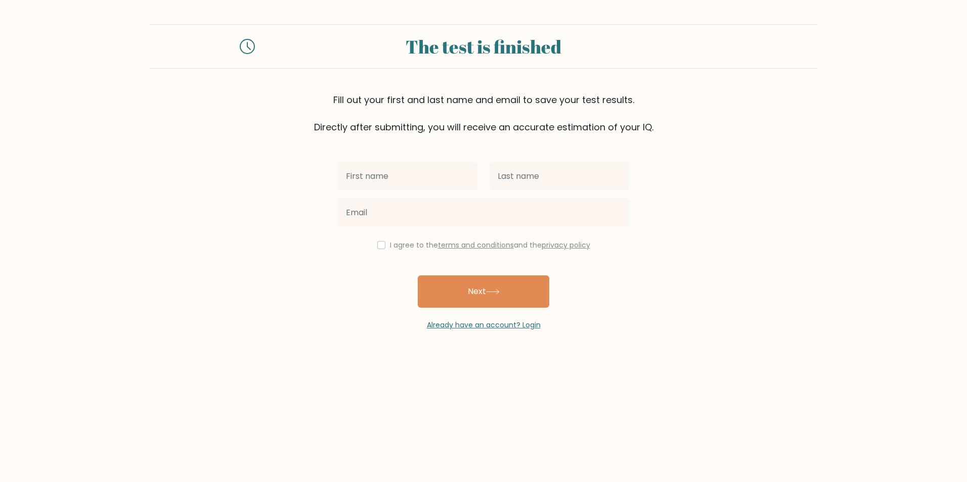
click at [402, 180] on input "text" at bounding box center [408, 176] width 140 height 28
type input "[PERSON_NAME]"
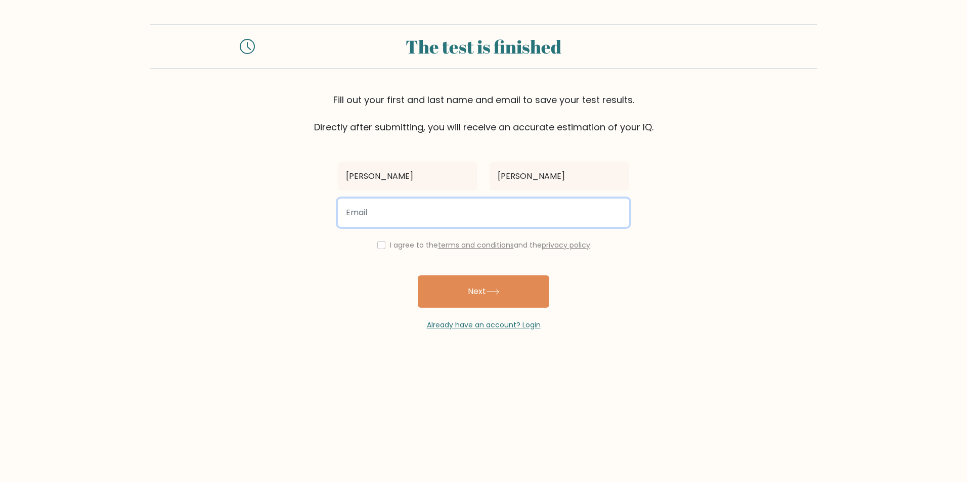
type input "[EMAIL_ADDRESS][DOMAIN_NAME]"
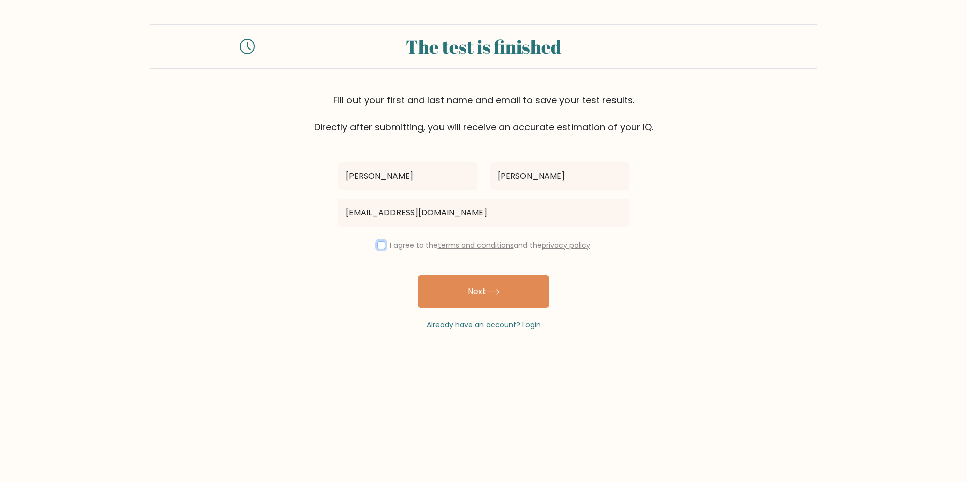
click at [377, 248] on input "checkbox" at bounding box center [381, 245] width 8 height 8
checkbox input "true"
click at [479, 290] on button "Next" at bounding box center [483, 292] width 131 height 32
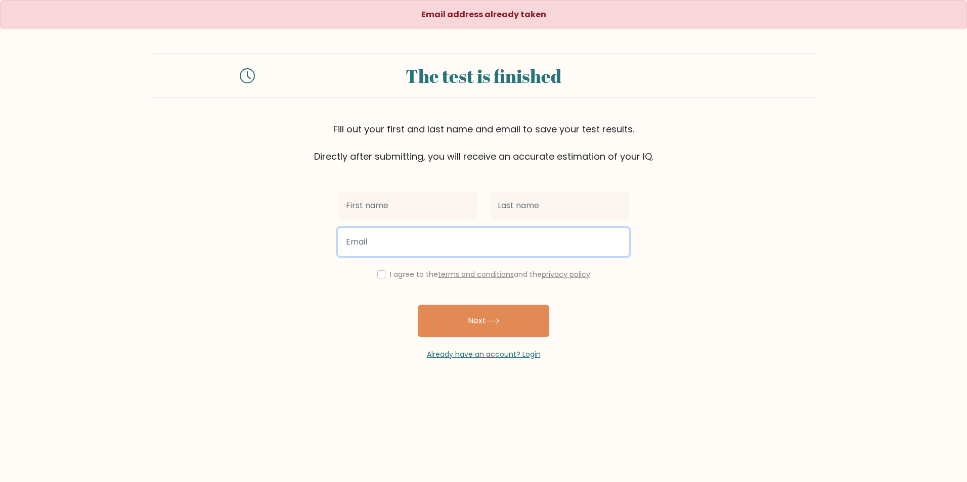
click at [386, 248] on input "email" at bounding box center [483, 242] width 291 height 28
type input "[EMAIL_ADDRESS][DOMAIN_NAME]"
type input "[PERSON_NAME]"
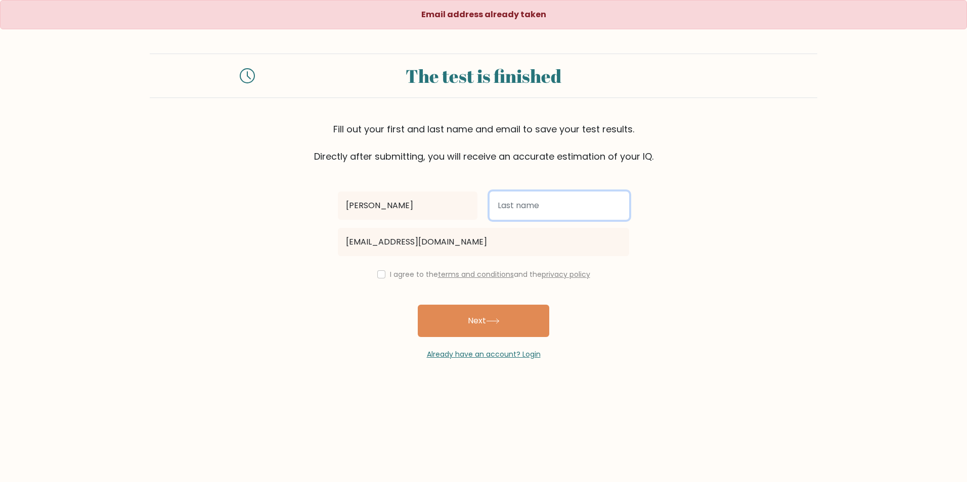
type input "[PERSON_NAME]"
click at [377, 276] on input "checkbox" at bounding box center [381, 275] width 8 height 8
checkbox input "true"
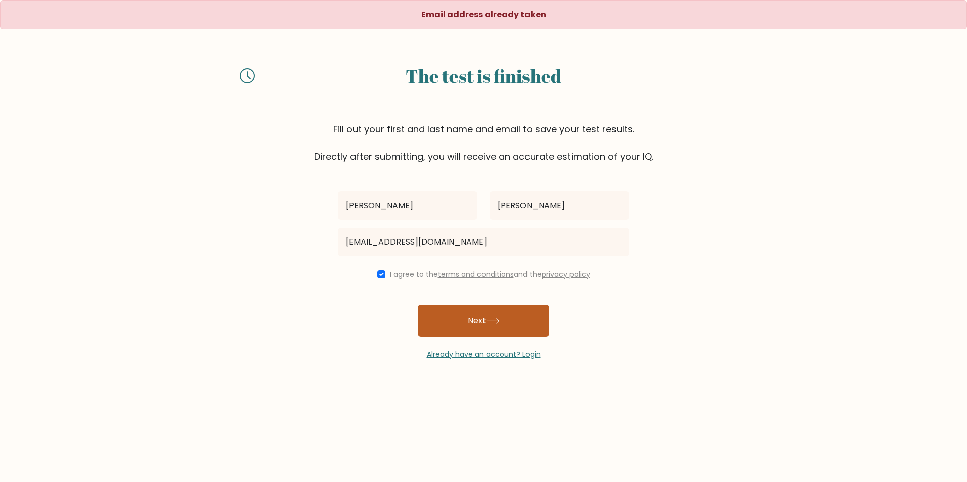
click at [509, 328] on button "Next" at bounding box center [483, 321] width 131 height 32
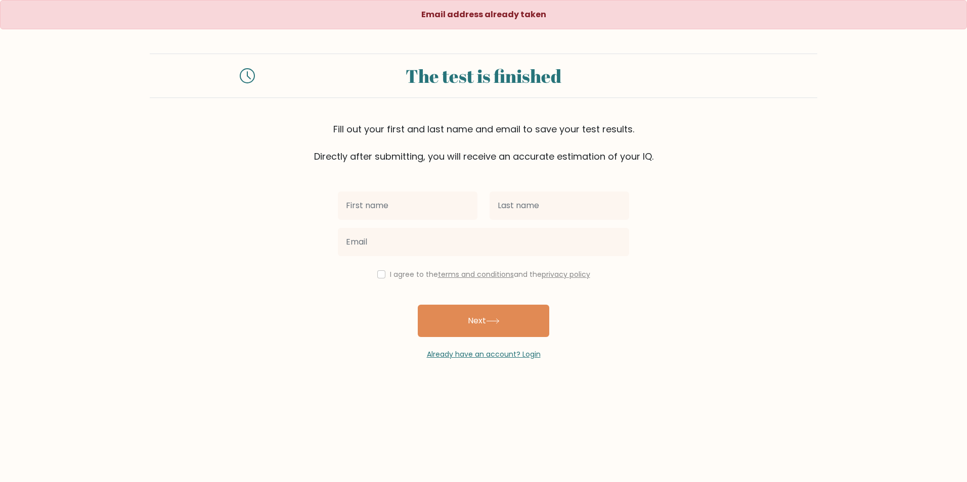
click at [489, 19] on strong "Email address already taken" at bounding box center [483, 15] width 125 height 12
click at [388, 200] on input "text" at bounding box center [408, 206] width 140 height 28
type input "[PERSON_NAME]"
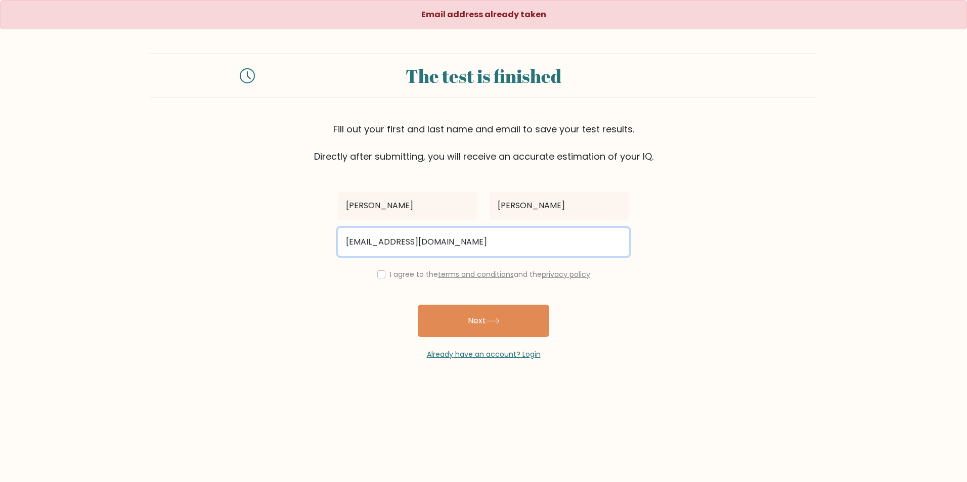
drag, startPoint x: 496, startPoint y: 247, endPoint x: 280, endPoint y: 246, distance: 215.9
click at [280, 246] on form "The test is finished Fill out your first and last name and email to save your t…" at bounding box center [483, 207] width 967 height 306
type input "[EMAIL_ADDRESS][DOMAIN_NAME]"
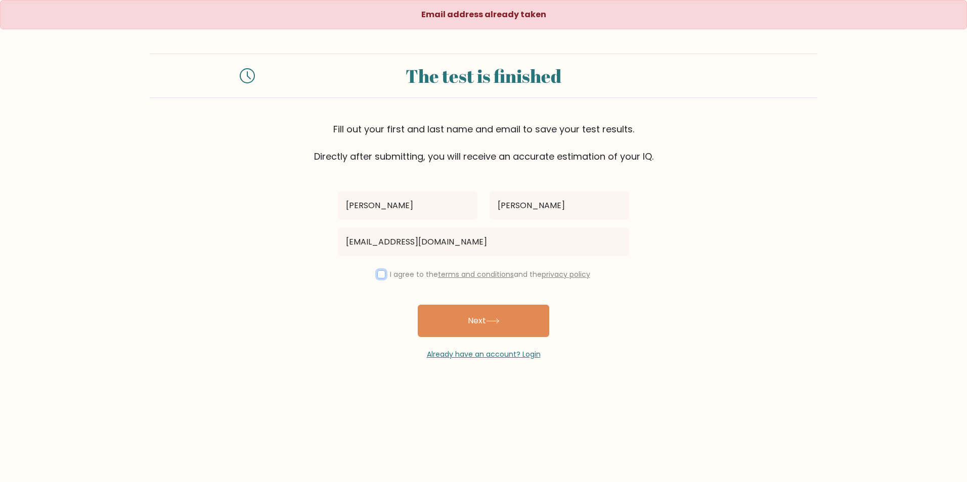
click at [377, 276] on input "checkbox" at bounding box center [381, 275] width 8 height 8
checkbox input "true"
click at [487, 322] on button "Next" at bounding box center [483, 321] width 131 height 32
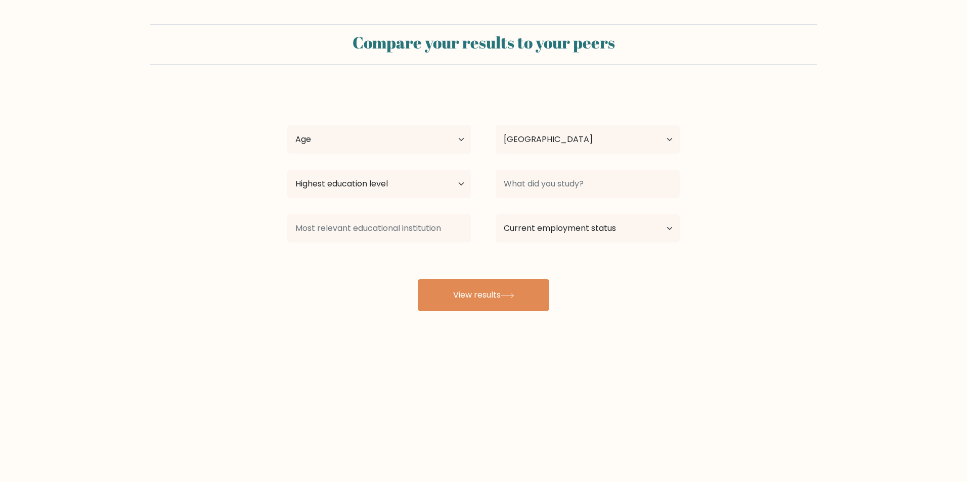
select select "PH"
click at [417, 140] on select "Age Under 18 years old 18-24 years old 25-34 years old 35-44 years old 45-54 ye…" at bounding box center [379, 139] width 184 height 28
select select "25_34"
click at [287, 125] on select "Age Under 18 years old 18-24 years old 25-34 years old 35-44 years old 45-54 ye…" at bounding box center [379, 139] width 184 height 28
click at [373, 184] on select "Highest education level No schooling Primary Lower Secondary Upper Secondary Oc…" at bounding box center [379, 184] width 184 height 28
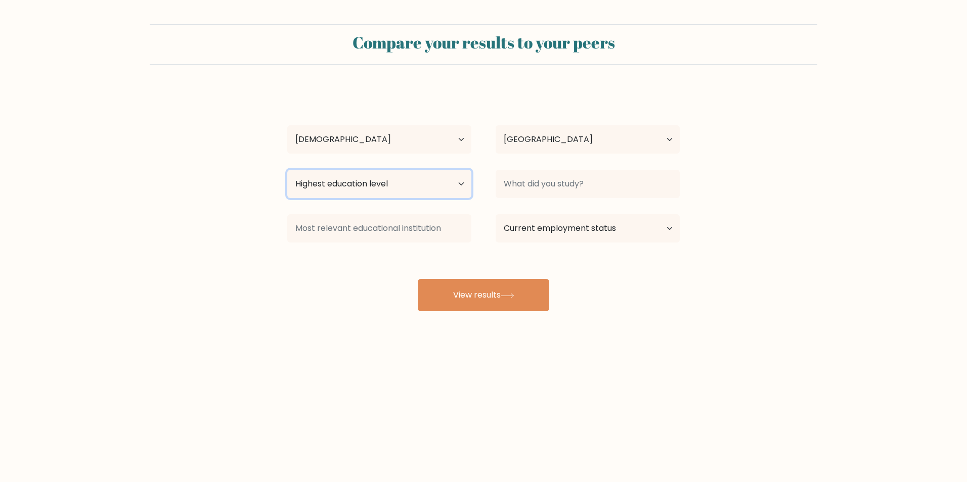
select select "bachelors_degree"
click at [287, 170] on select "Highest education level No schooling Primary Lower Secondary Upper Secondary Oc…" at bounding box center [379, 184] width 184 height 28
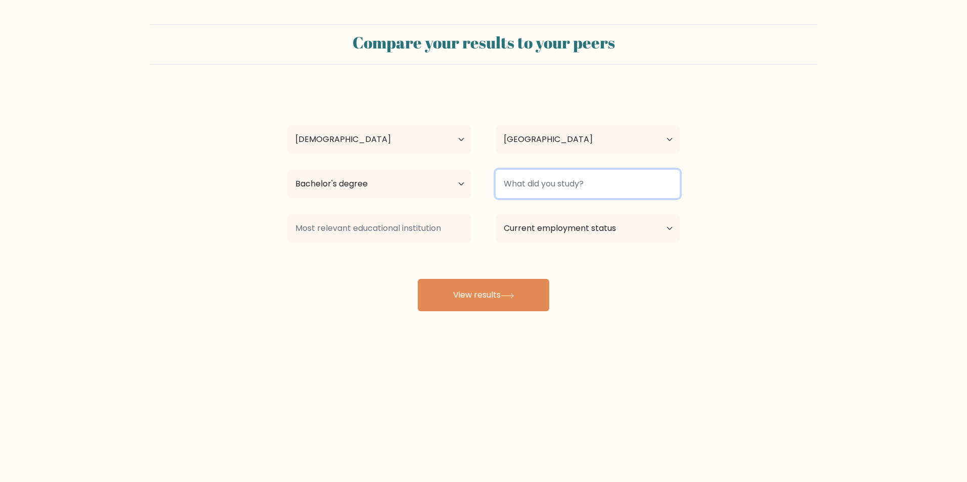
click at [580, 180] on input at bounding box center [588, 184] width 184 height 28
click at [554, 184] on input at bounding box center [588, 184] width 184 height 28
type input "B"
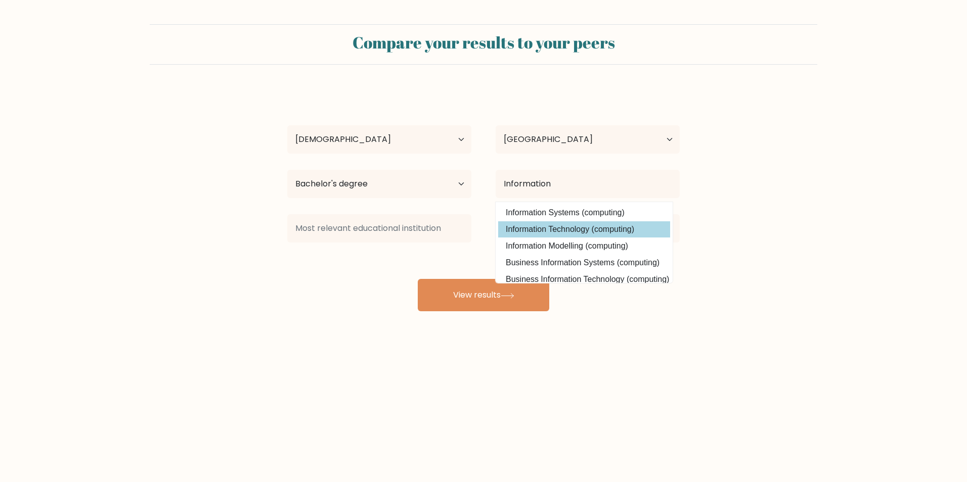
click at [600, 231] on option "Information Technology (computing)" at bounding box center [584, 229] width 172 height 16
type input "Information Technology"
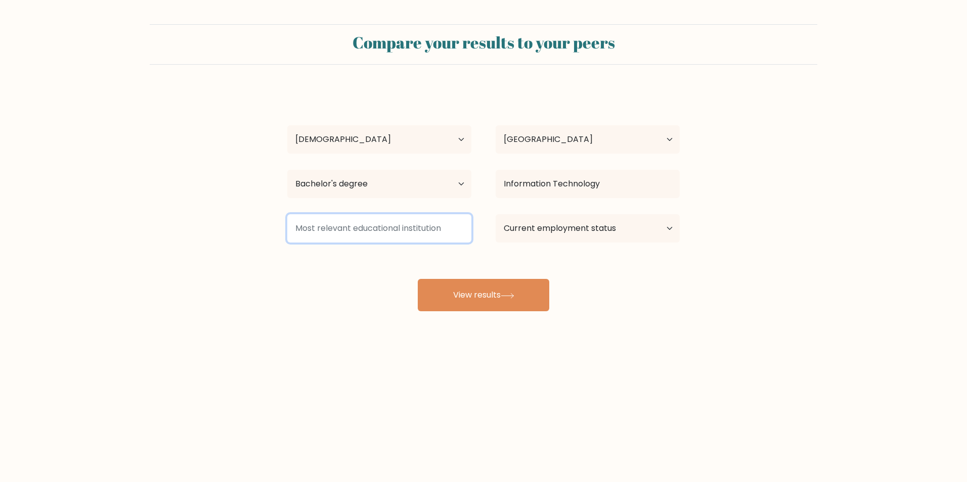
click at [391, 232] on input at bounding box center [379, 228] width 184 height 28
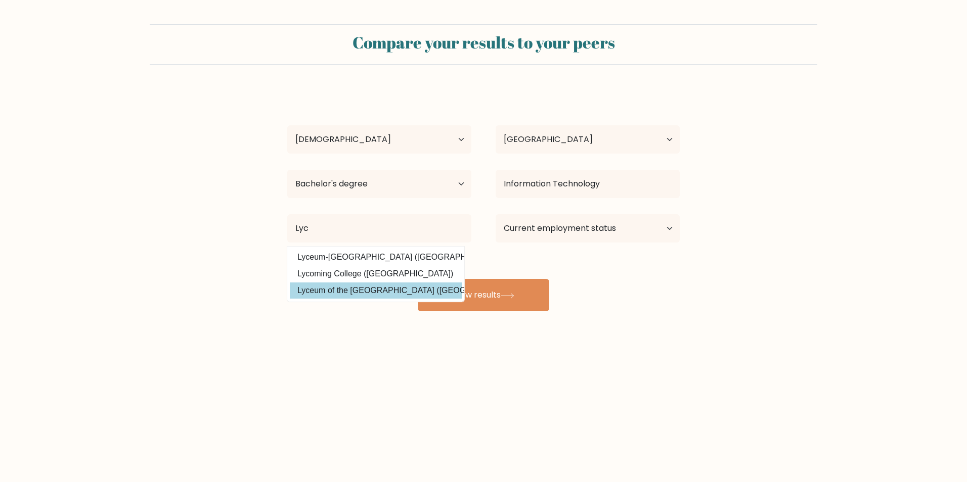
click at [415, 289] on option "Lyceum of the Philippines University (Philippines)" at bounding box center [376, 291] width 172 height 16
type input "Lyceum of the [GEOGRAPHIC_DATA]"
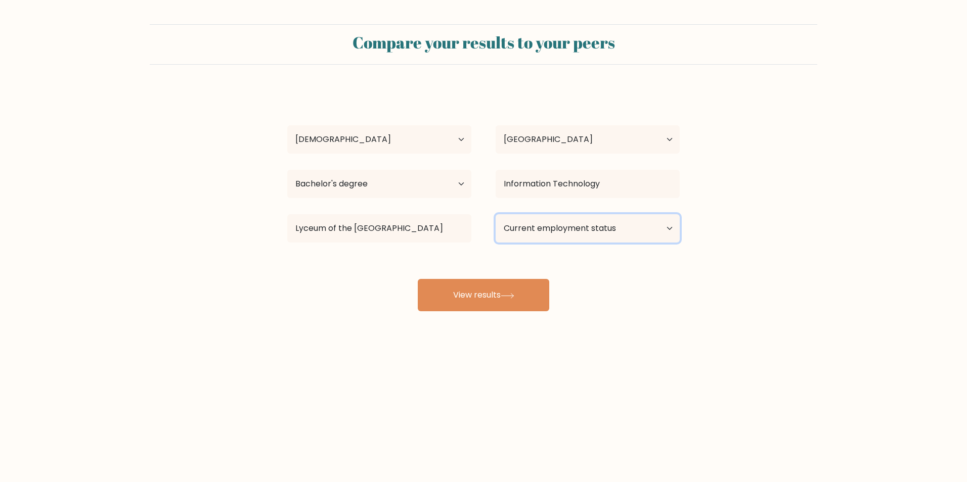
click at [563, 227] on select "Current employment status Employed Student Retired Other / prefer not to answer" at bounding box center [588, 228] width 184 height 28
select select "other"
click at [496, 214] on select "Current employment status Employed Student Retired Other / prefer not to answer" at bounding box center [588, 228] width 184 height 28
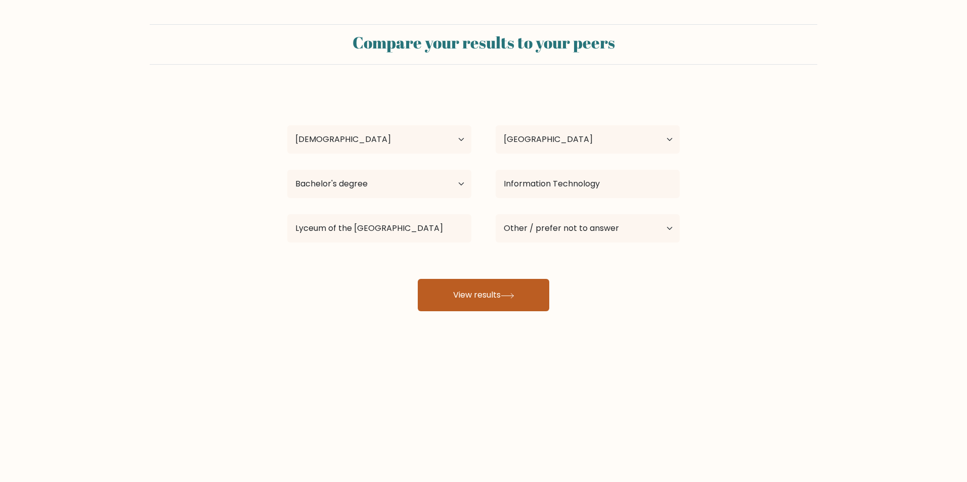
click at [514, 291] on button "View results" at bounding box center [483, 295] width 131 height 32
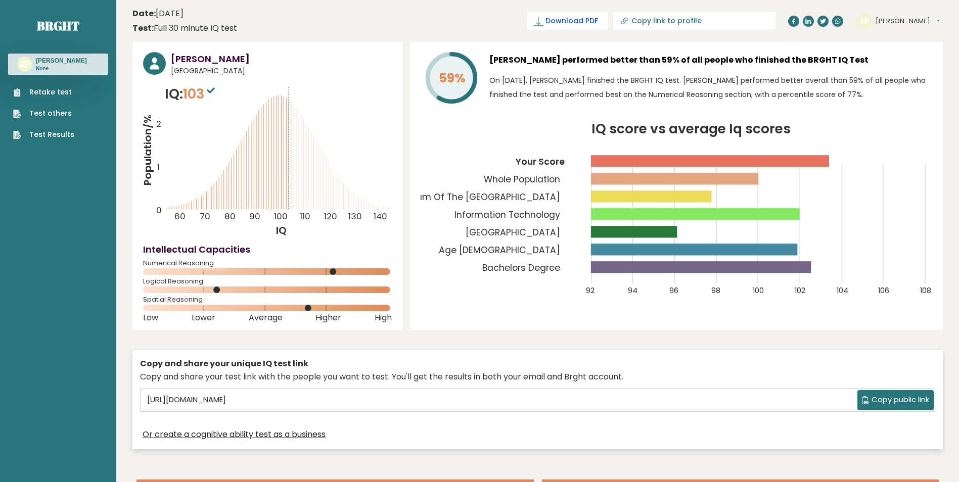
click at [598, 22] on span "Download PDF" at bounding box center [572, 21] width 53 height 11
click at [415, 25] on header "Date: [DATE] Test: Full 30 minute IQ test Download PDF Downloading... Downloadi…" at bounding box center [537, 21] width 811 height 32
